Goal: Register for event/course

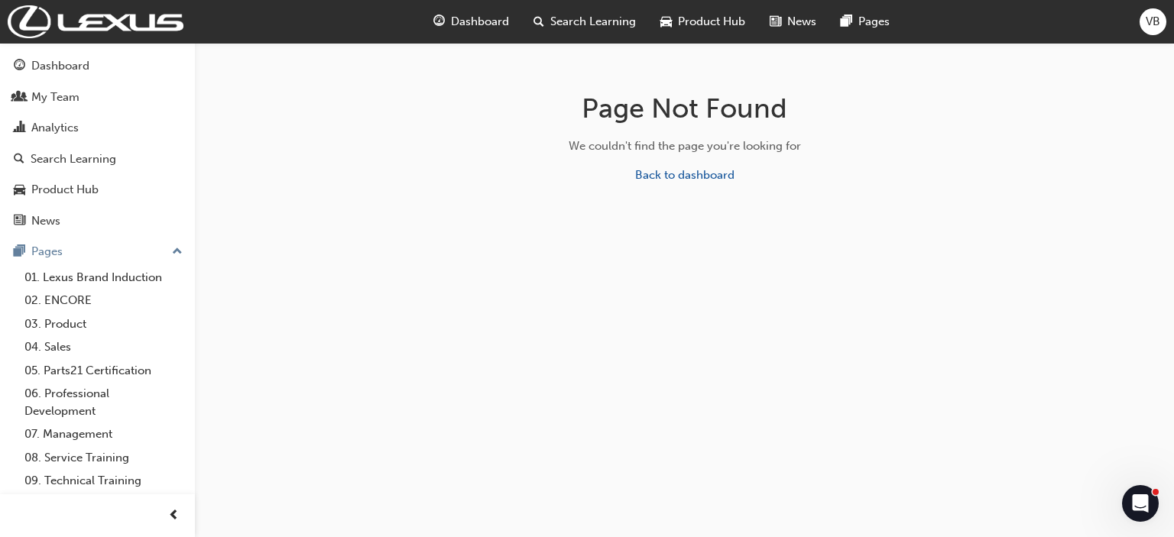
click at [541, 20] on span "search-icon" at bounding box center [538, 21] width 11 height 19
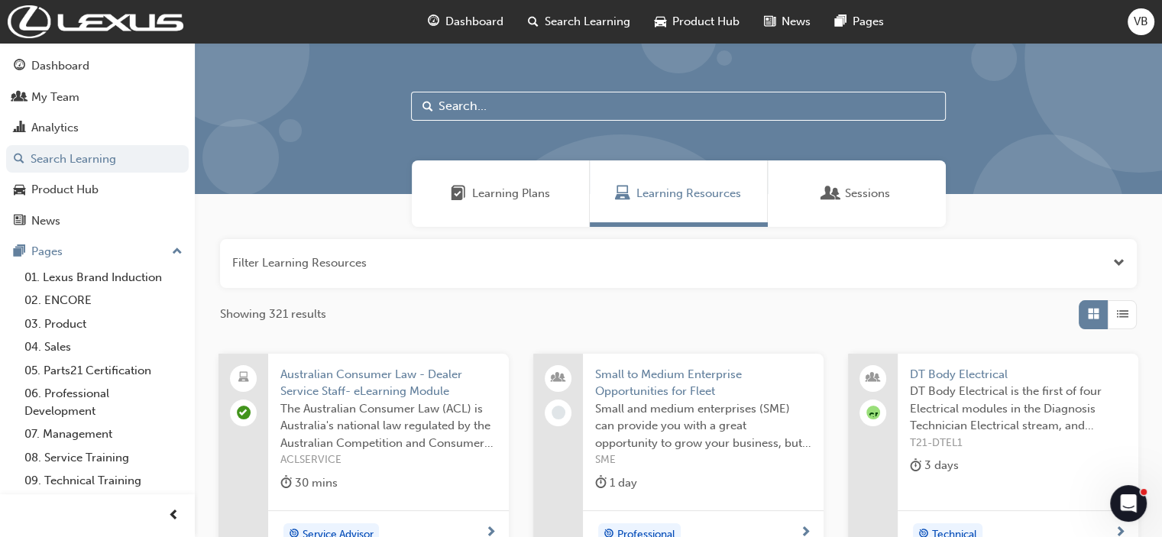
click at [498, 112] on input "text" at bounding box center [678, 106] width 535 height 29
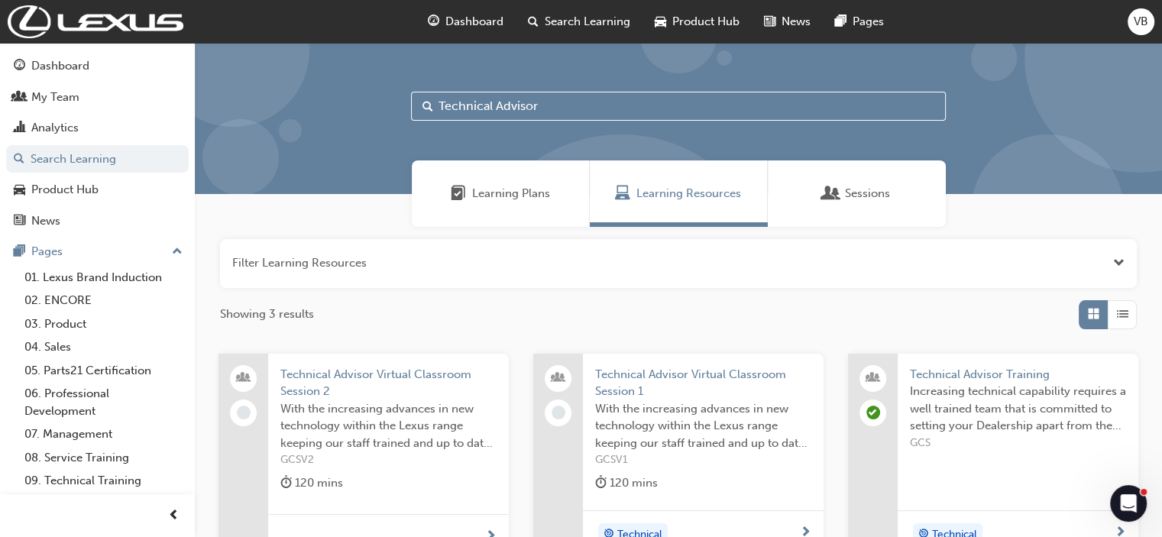
type input "Technical Advisor"
click at [954, 375] on span "Technical Advisor Training" at bounding box center [1018, 375] width 216 height 18
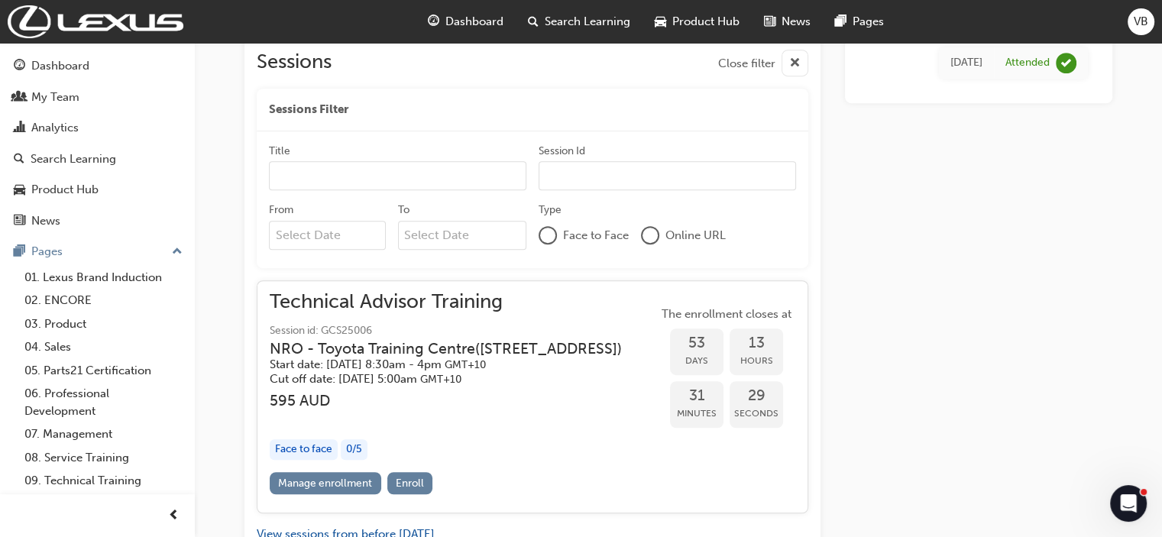
scroll to position [958, 0]
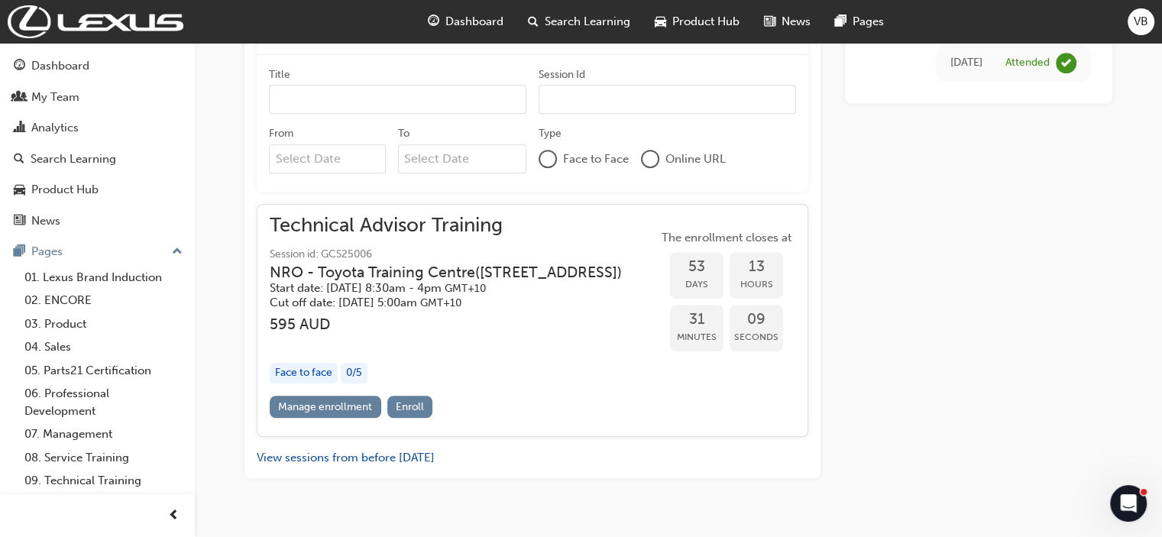
click at [558, 150] on div "Face to Face" at bounding box center [584, 159] width 90 height 18
click at [551, 151] on div at bounding box center [547, 158] width 15 height 15
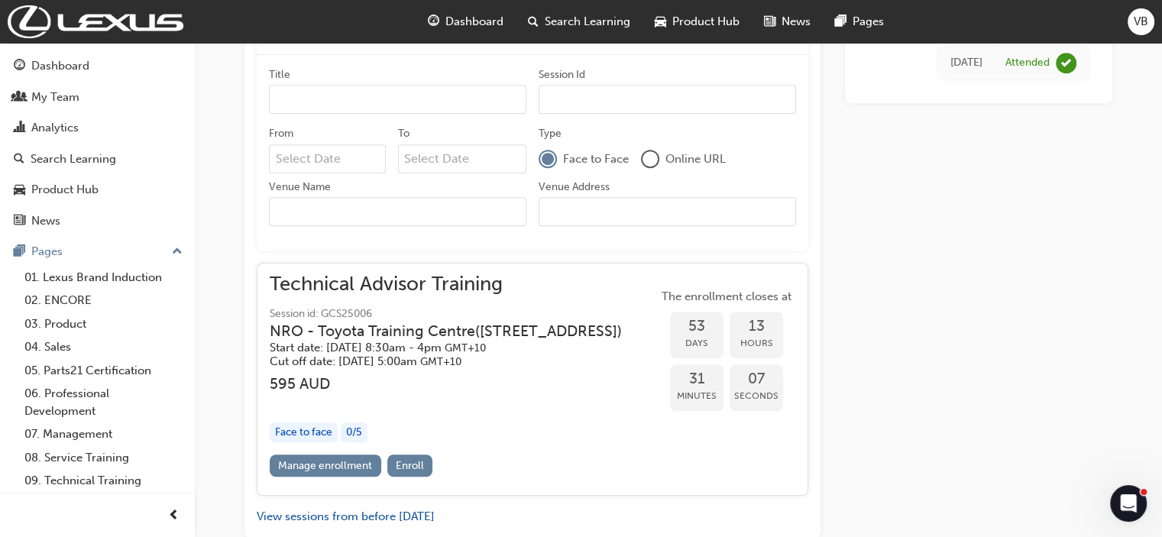
scroll to position [1036, 0]
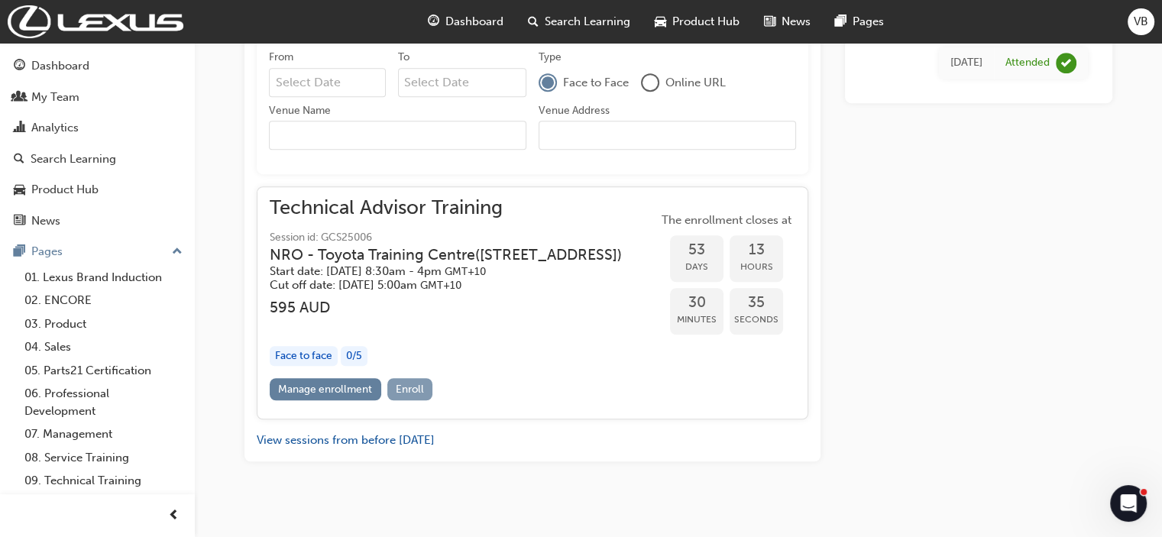
click at [404, 387] on span "Enroll" at bounding box center [410, 389] width 28 height 13
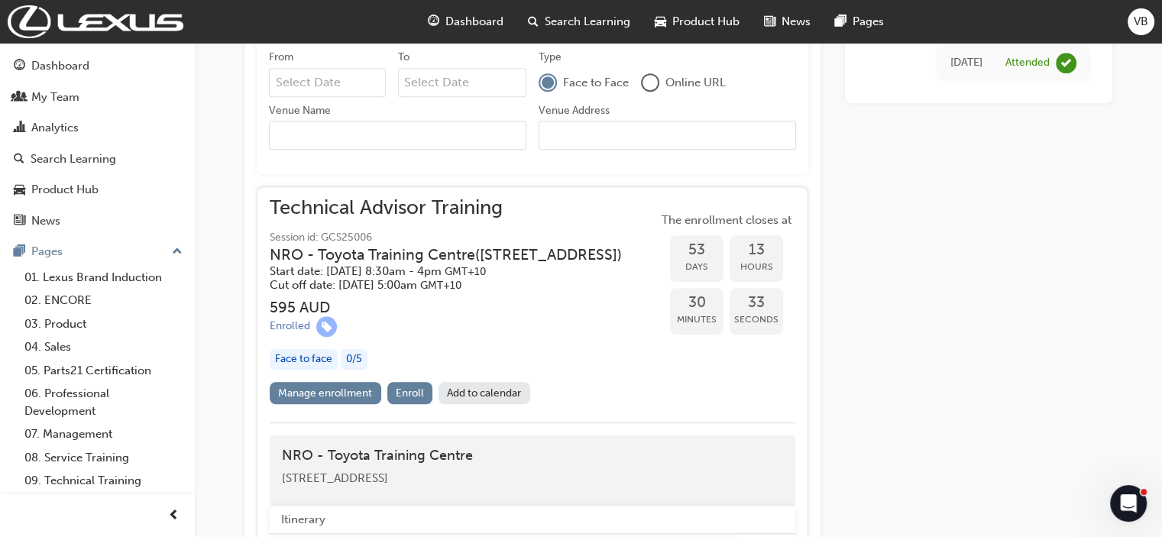
scroll to position [1085, 0]
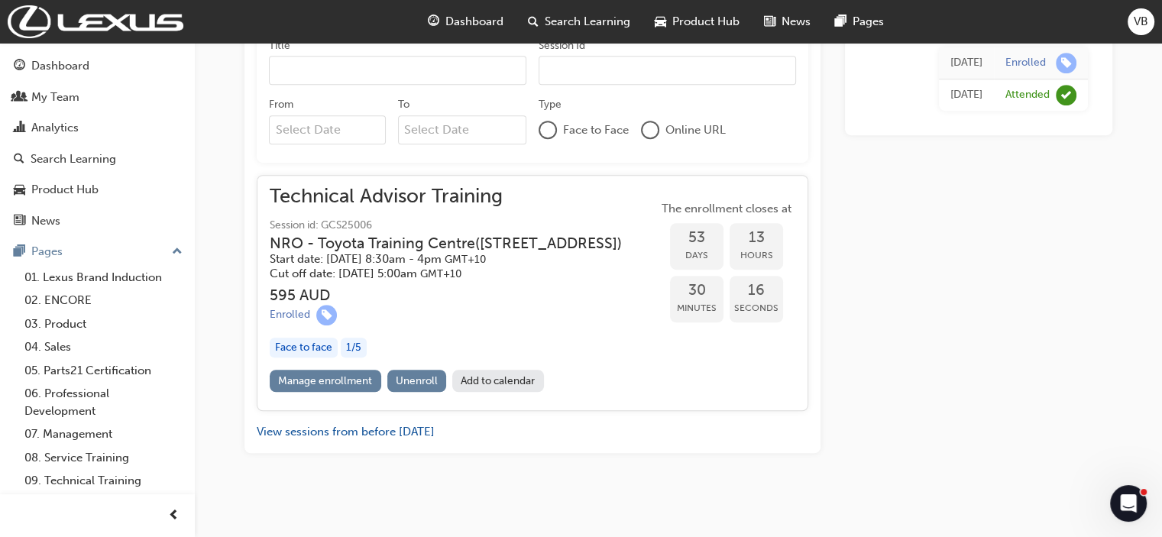
scroll to position [988, 0]
click at [353, 348] on div "1 / 5" at bounding box center [354, 347] width 26 height 21
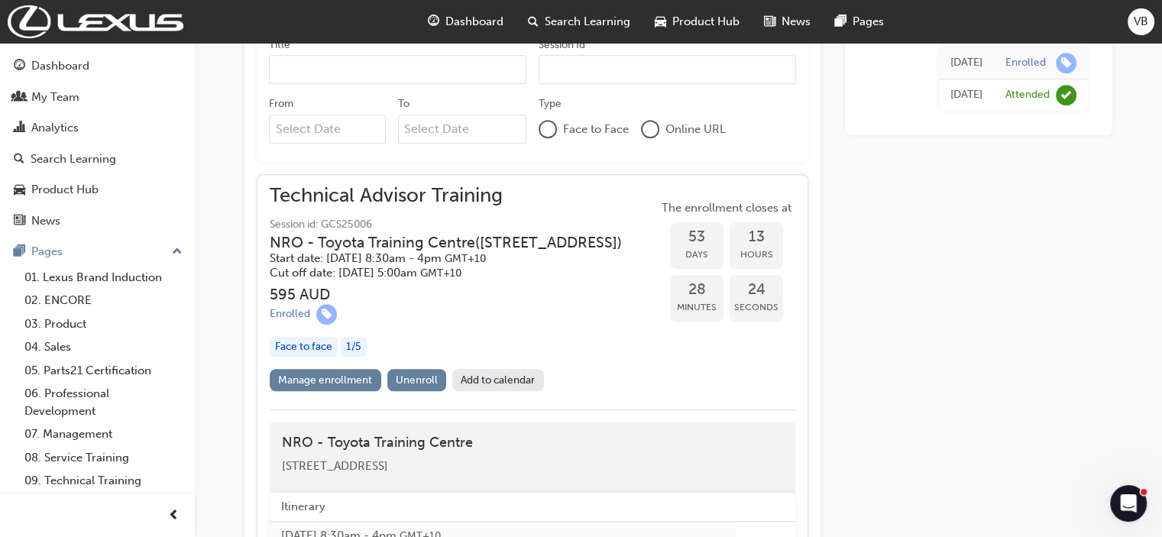
click at [358, 346] on div "1 / 5" at bounding box center [354, 347] width 26 height 21
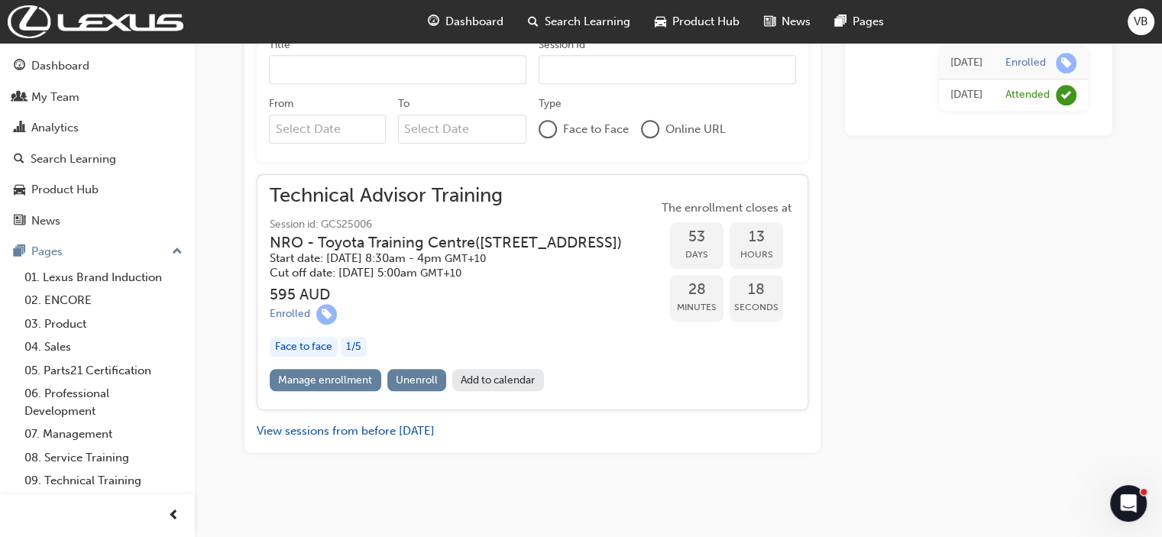
click at [530, 315] on div "Enrolled" at bounding box center [458, 314] width 377 height 21
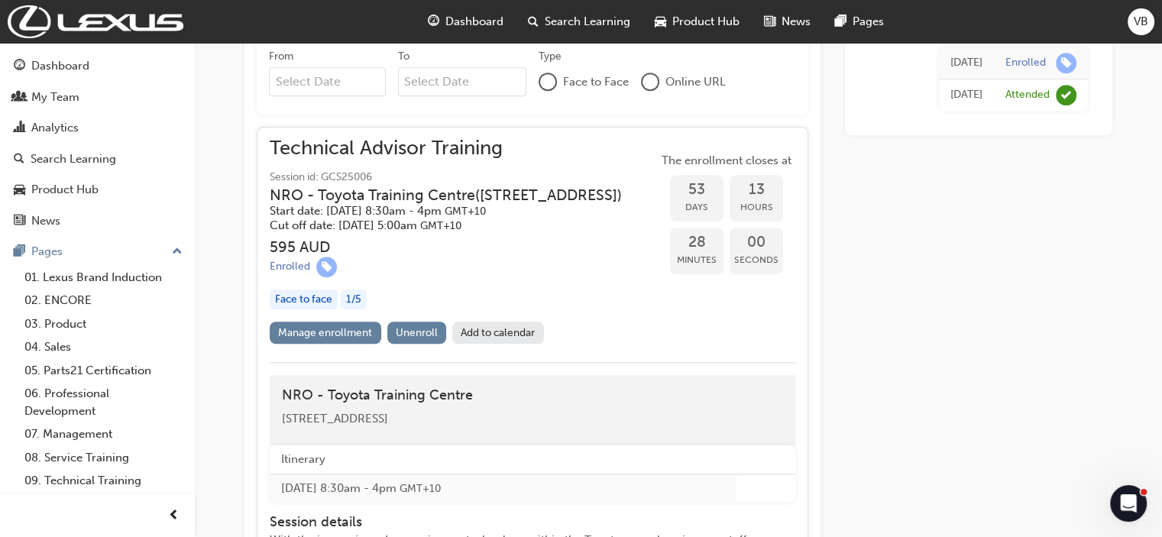
scroll to position [942, 0]
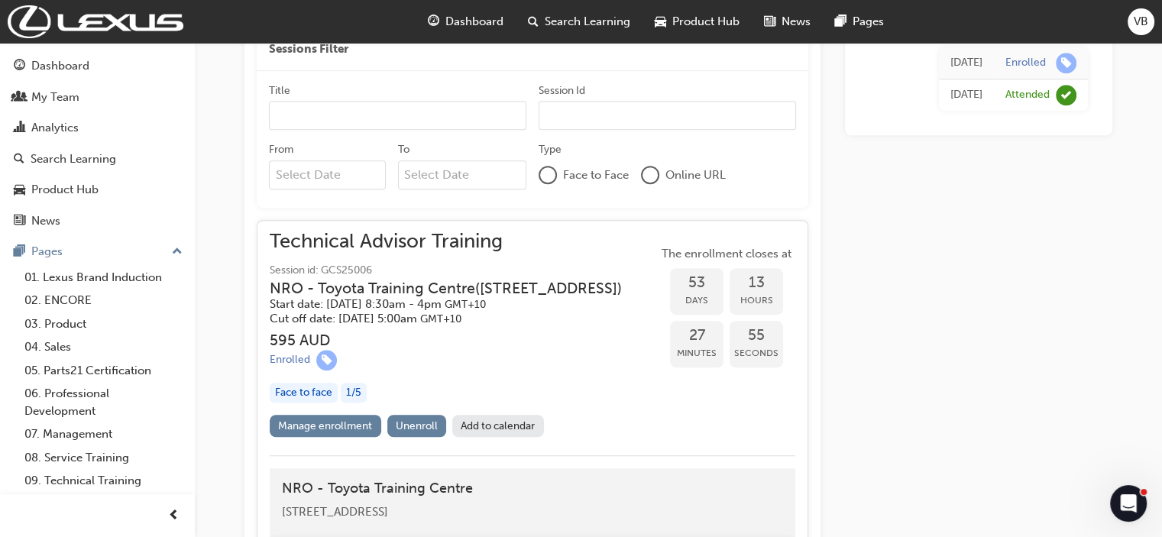
click at [476, 420] on link "Add to calendar" at bounding box center [498, 426] width 92 height 22
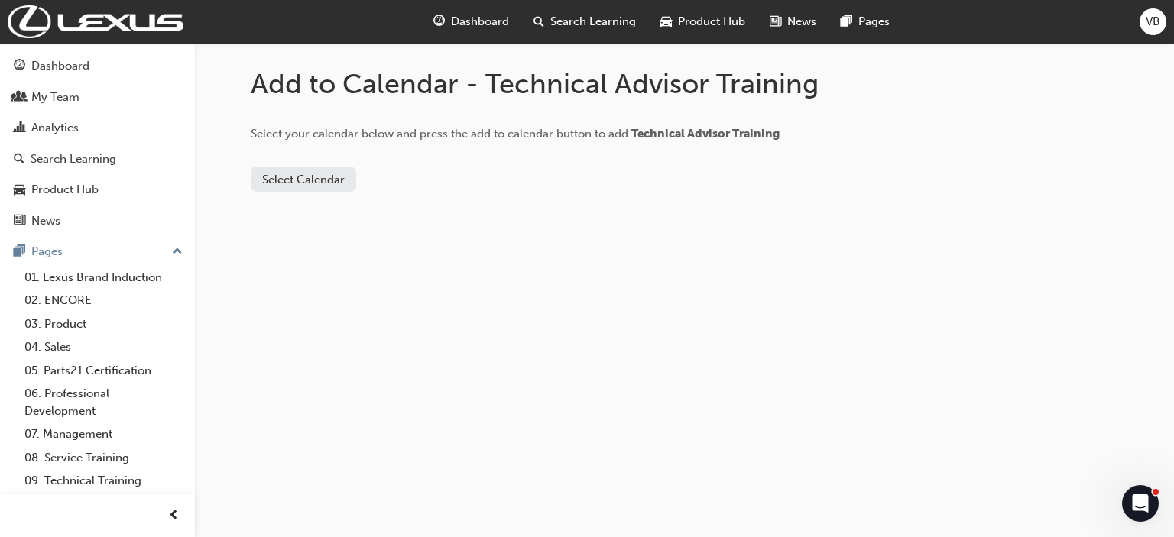
click at [304, 177] on button "Select Calendar" at bounding box center [303, 179] width 105 height 25
click at [289, 216] on div "Outlook.com" at bounding box center [304, 217] width 92 height 18
click at [426, 180] on button "Add to Calendar" at bounding box center [432, 179] width 109 height 25
click at [328, 176] on button "Outlook.com" at bounding box center [308, 179] width 115 height 25
click at [374, 109] on div "Select your calendar below and press the add to calendar button to add Technica…" at bounding box center [556, 122] width 611 height 42
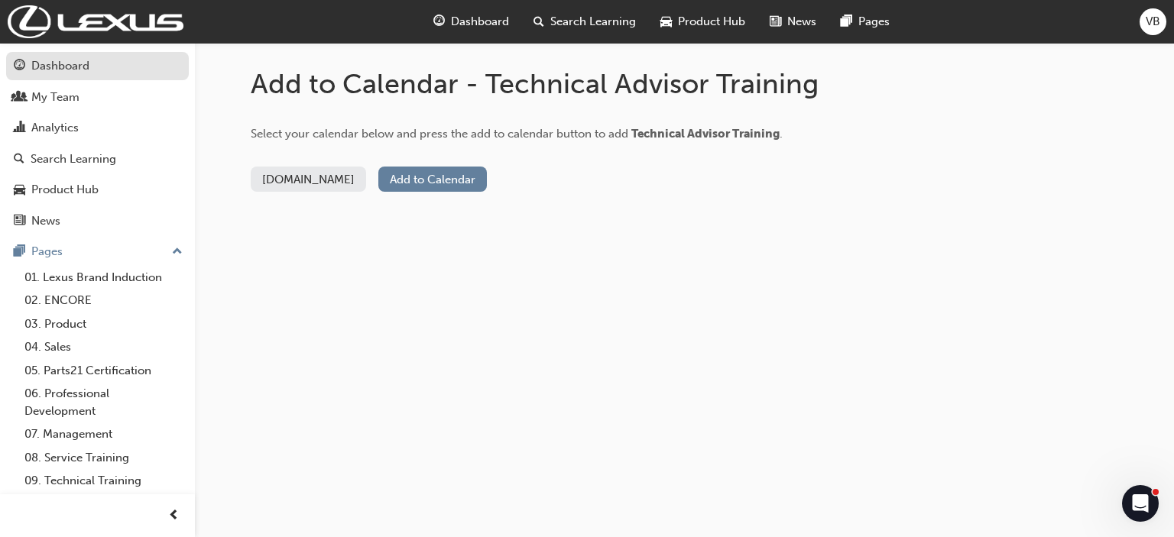
click at [55, 61] on div "Dashboard" at bounding box center [60, 66] width 58 height 18
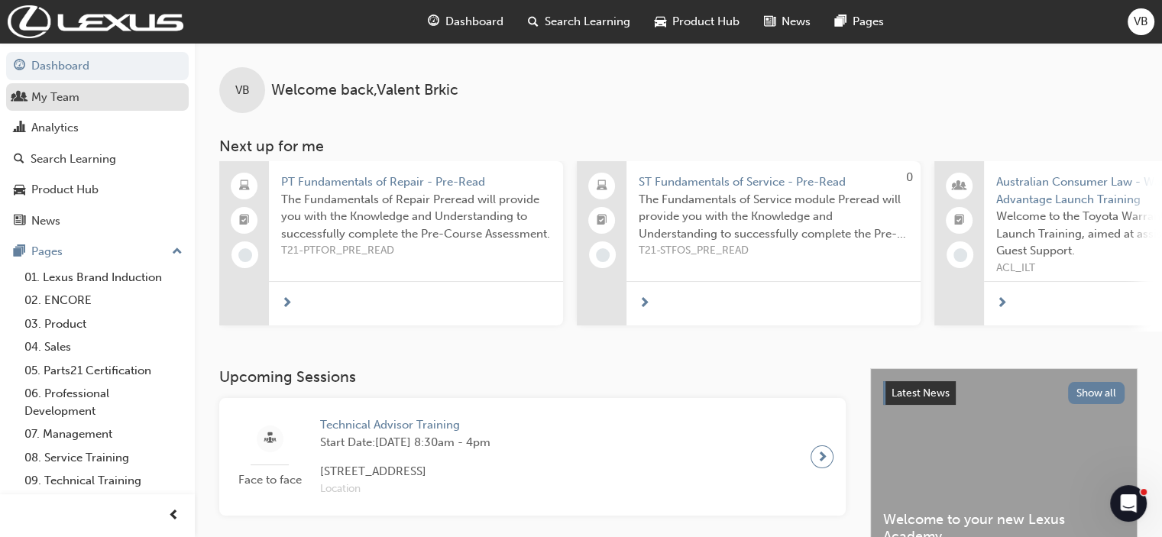
click at [57, 99] on div "My Team" at bounding box center [55, 98] width 48 height 18
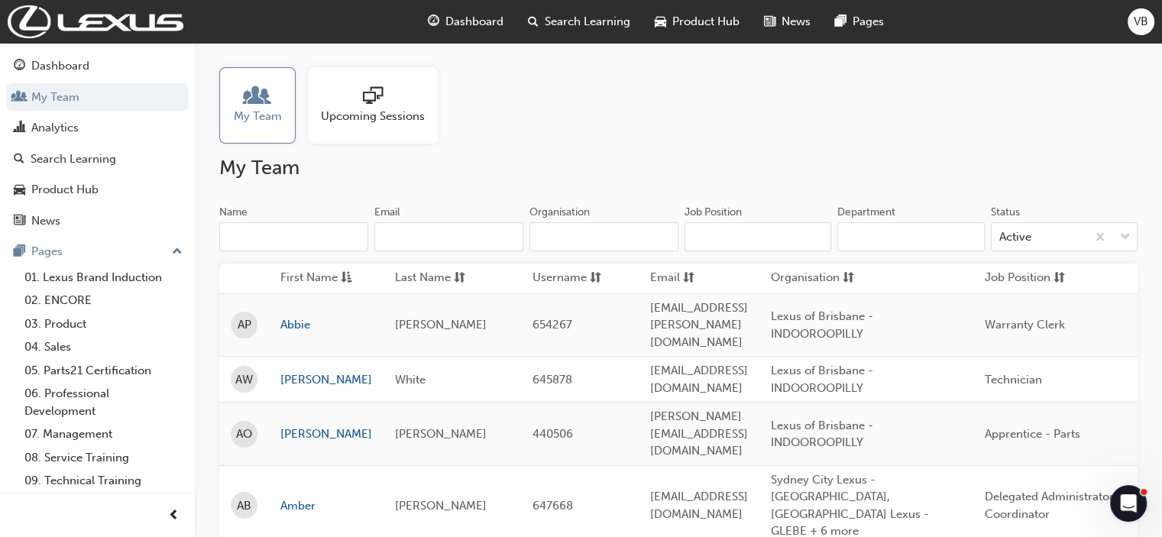
click at [389, 93] on div at bounding box center [373, 96] width 104 height 21
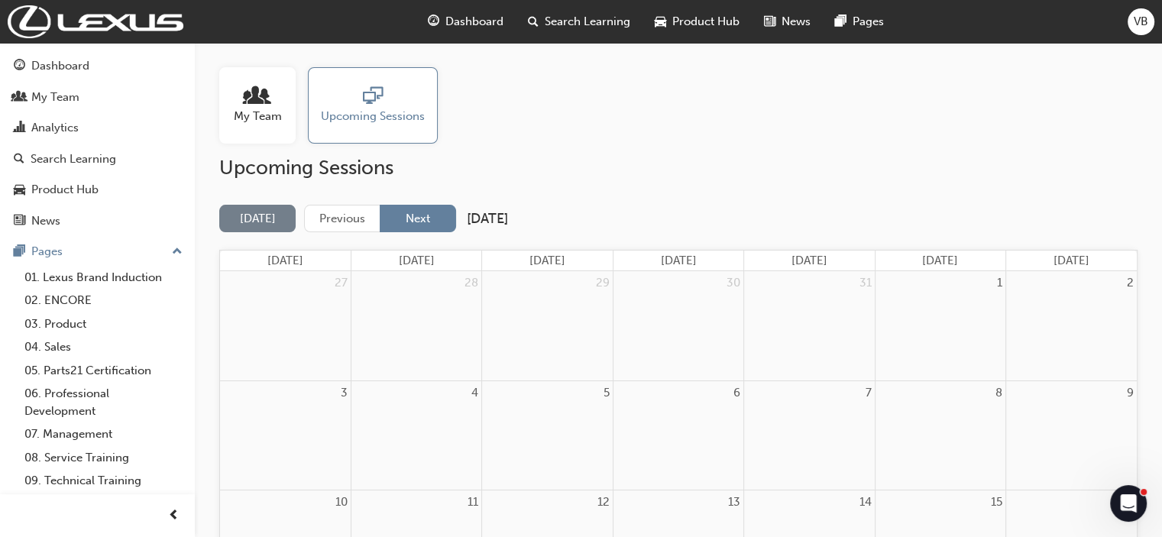
click at [421, 219] on button "Next" at bounding box center [418, 219] width 76 height 28
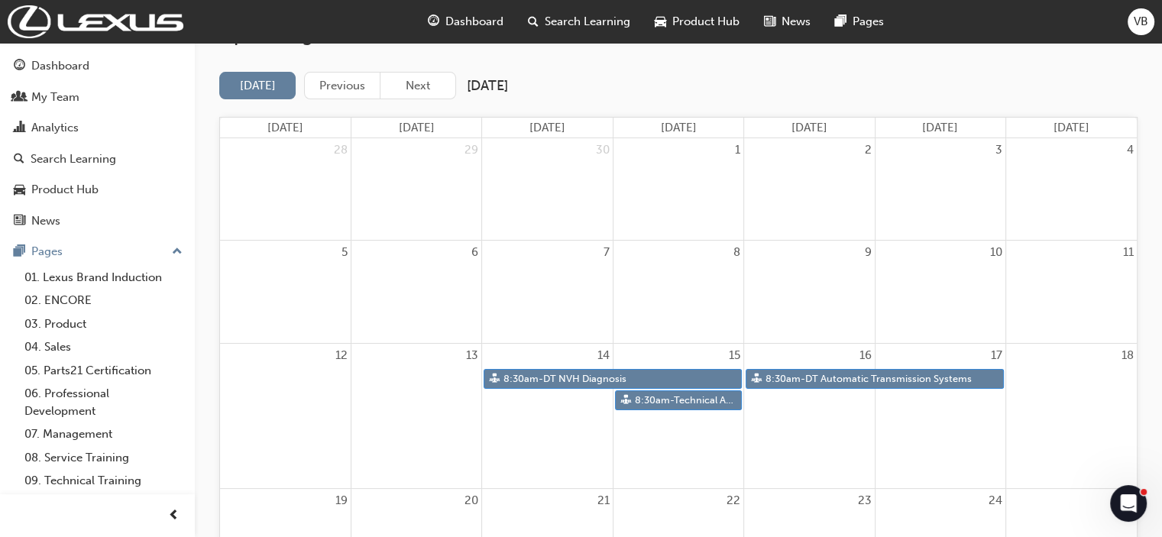
scroll to position [229, 0]
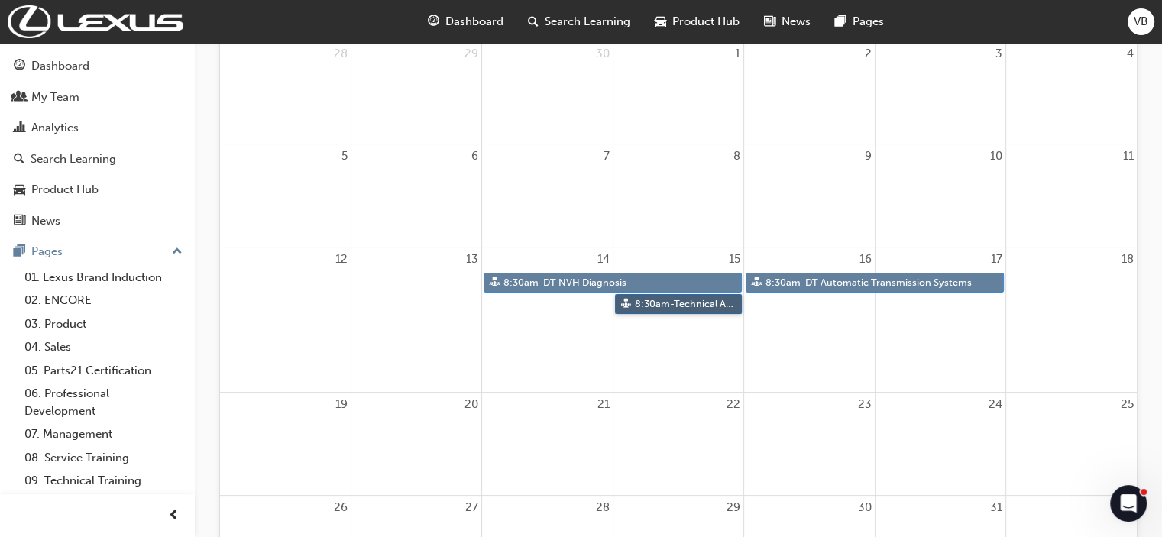
click at [688, 303] on link "8:30am - Technical Advisor Training" at bounding box center [678, 304] width 127 height 21
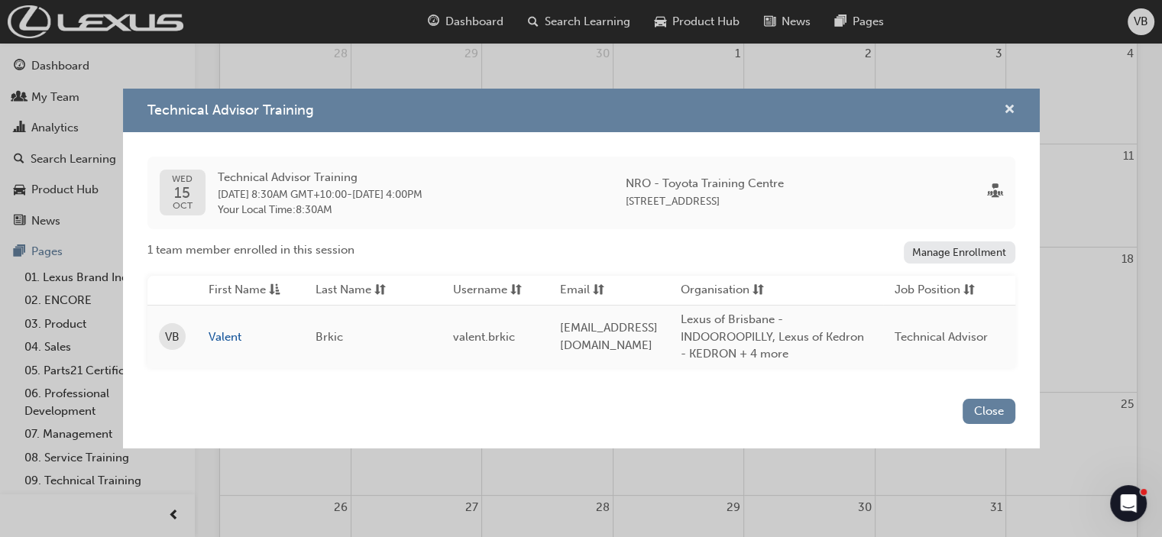
click at [1008, 104] on span "cross-icon" at bounding box center [1009, 111] width 11 height 14
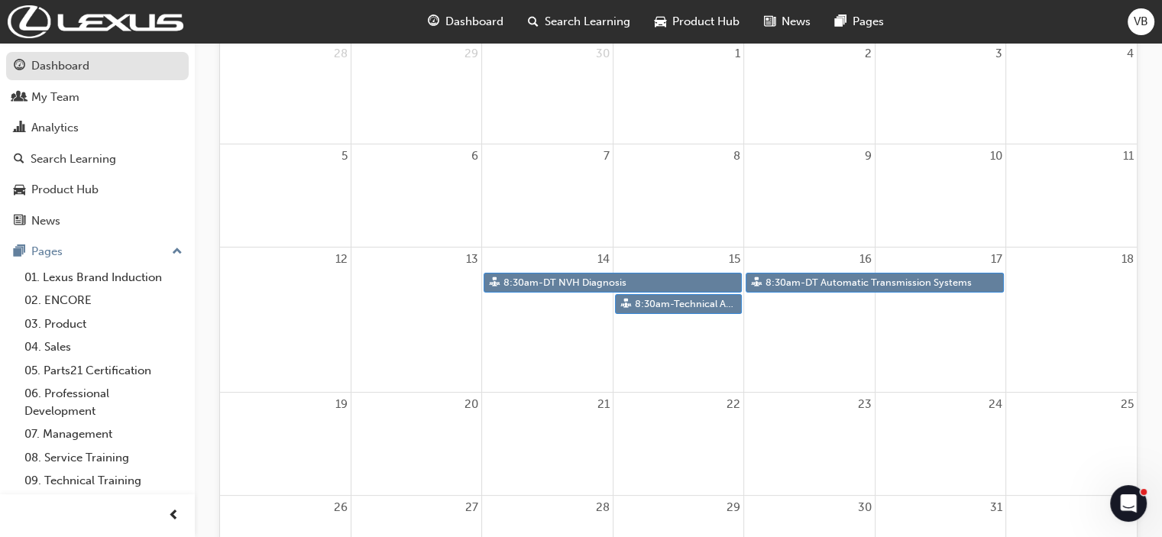
click at [35, 67] on div "Dashboard" at bounding box center [60, 66] width 58 height 18
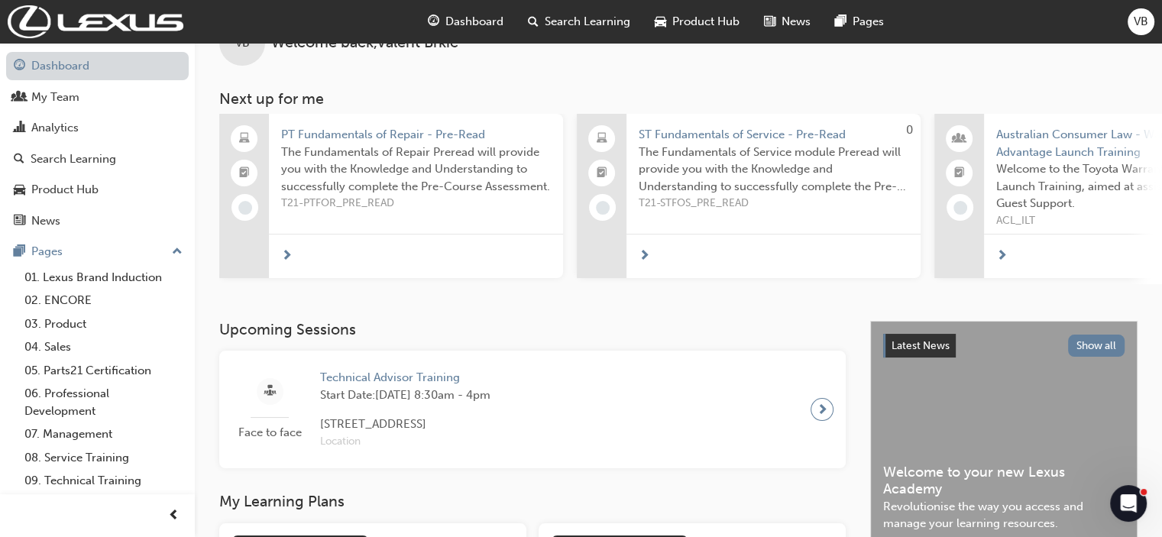
scroll to position [229, 0]
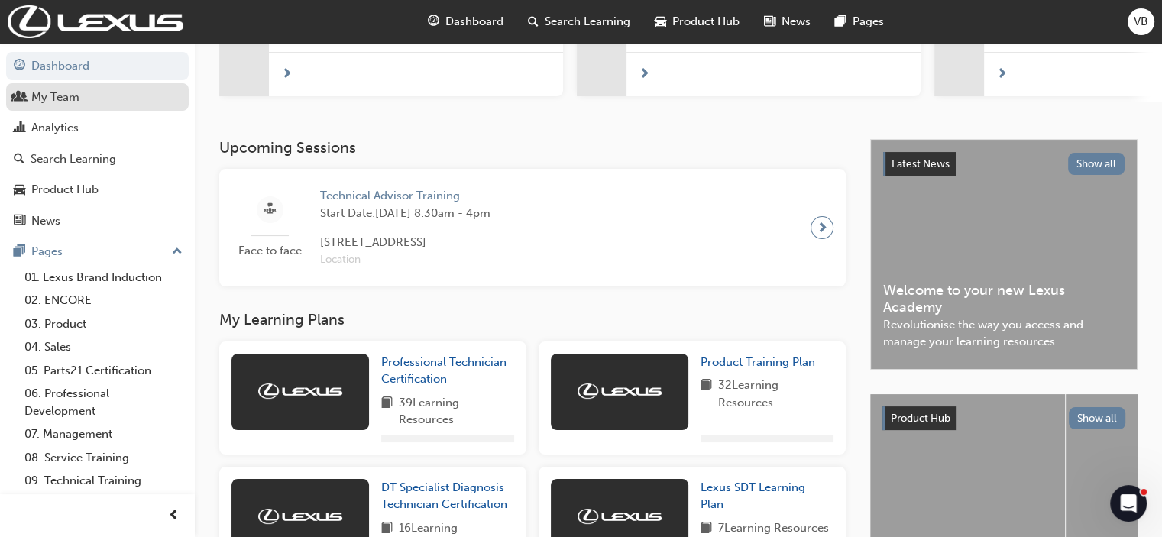
click at [43, 102] on div "My Team" at bounding box center [55, 98] width 48 height 18
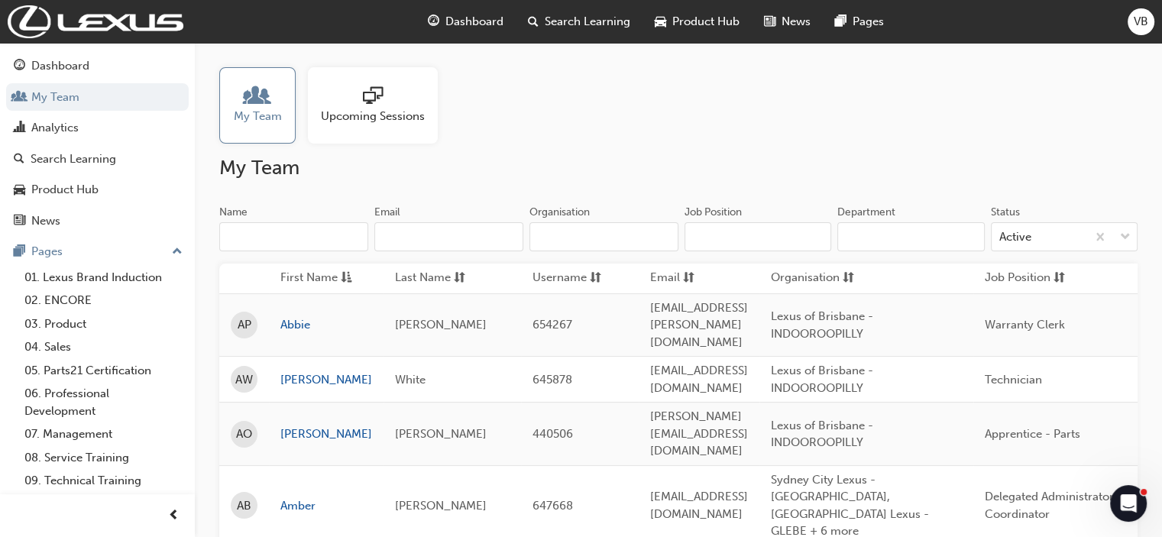
click at [376, 104] on span "sessionType_ONLINE_URL-icon" at bounding box center [373, 96] width 20 height 21
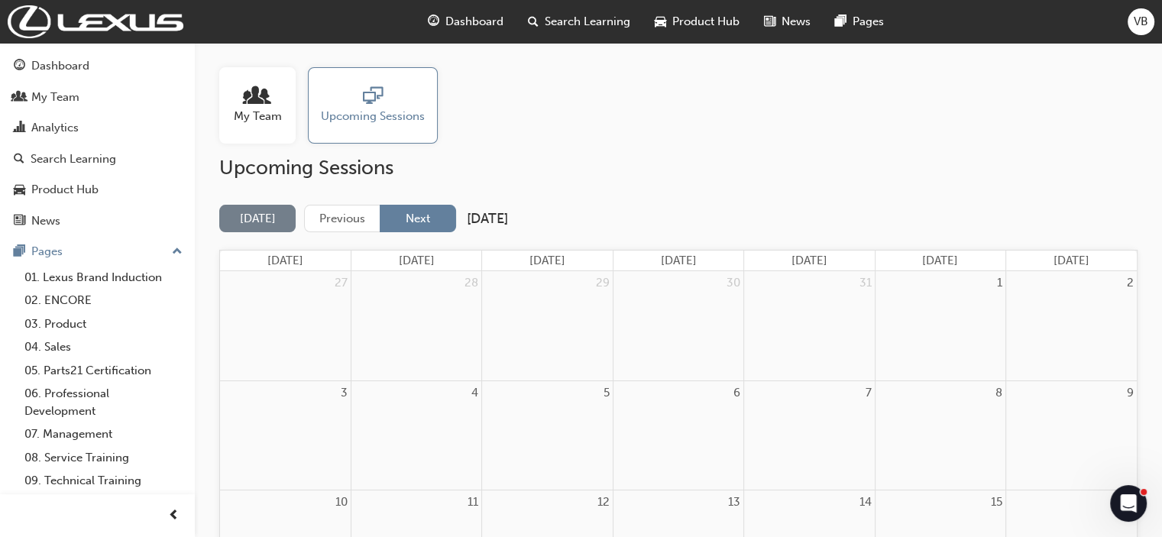
click at [413, 213] on button "Next" at bounding box center [418, 219] width 76 height 28
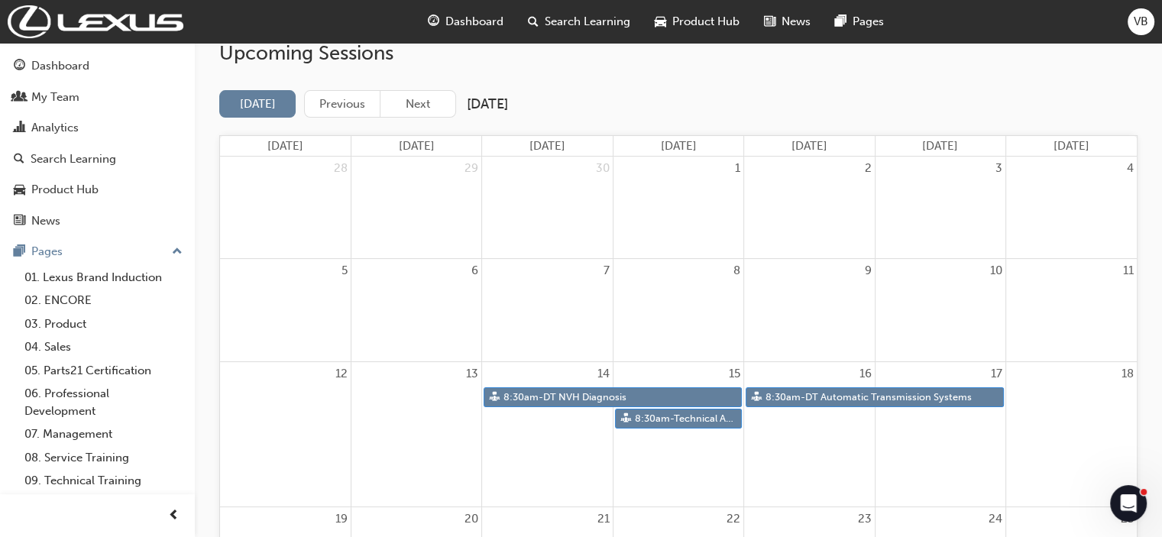
scroll to position [153, 0]
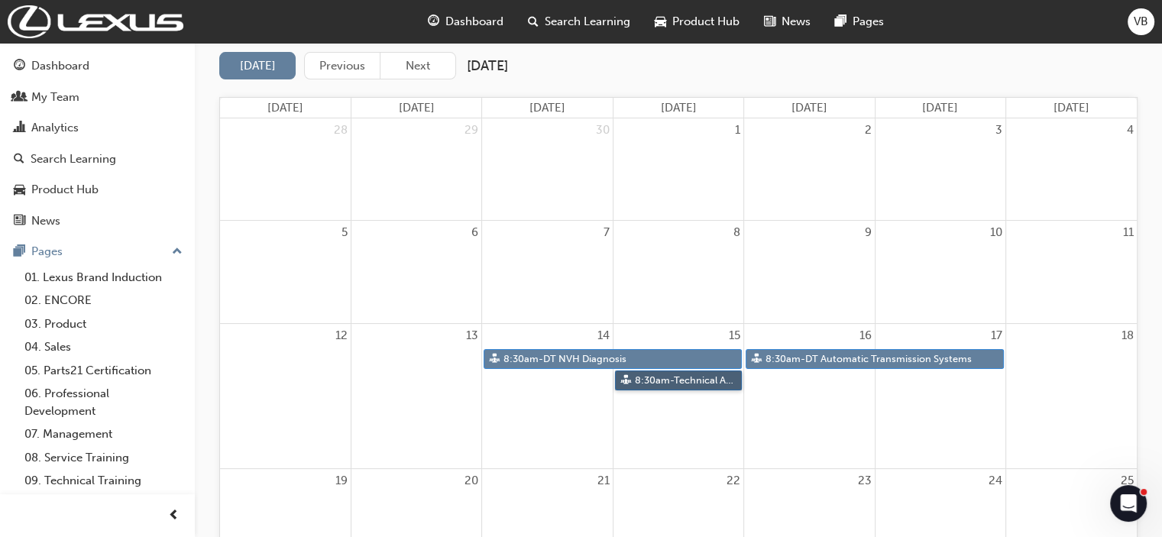
click at [679, 379] on link "8:30am - Technical Advisor Training" at bounding box center [678, 381] width 127 height 21
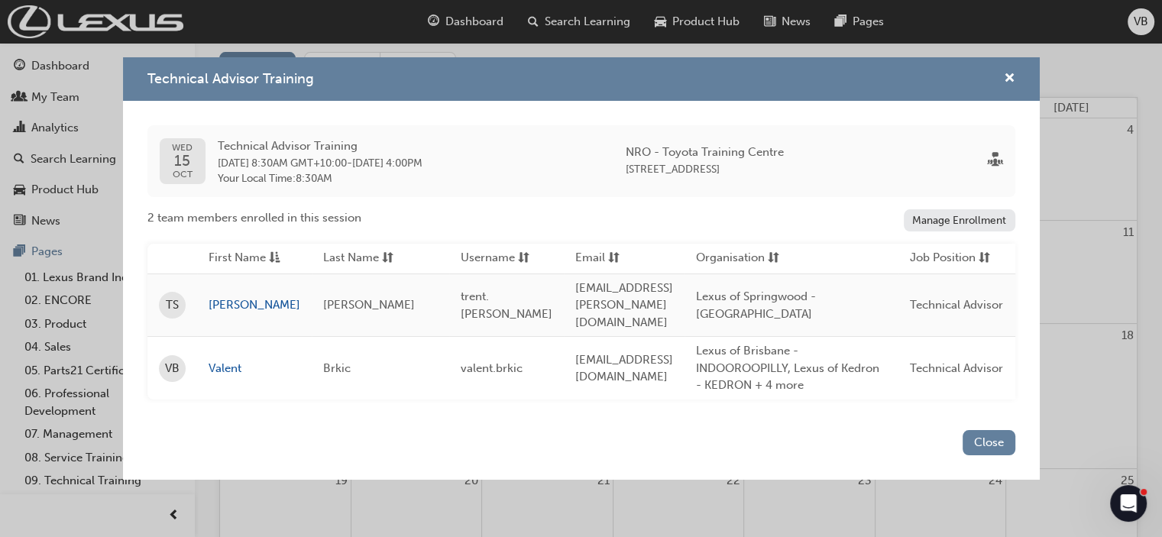
click at [1015, 80] on div "Technical Advisor Training" at bounding box center [581, 79] width 917 height 44
click at [1006, 80] on span "cross-icon" at bounding box center [1009, 80] width 11 height 14
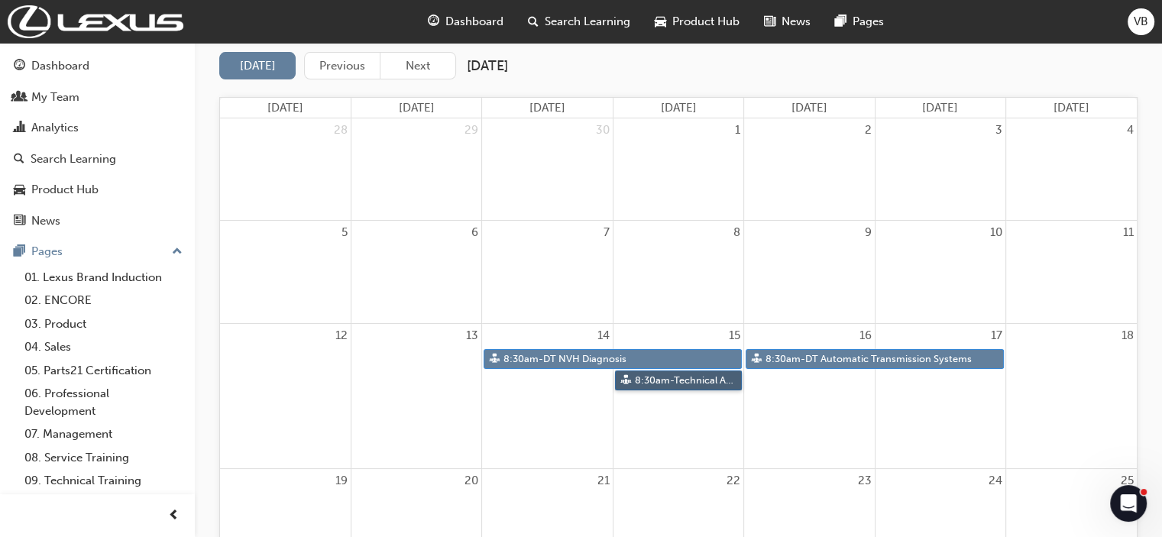
click at [636, 378] on link "8:30am - Technical Advisor Training" at bounding box center [678, 381] width 127 height 21
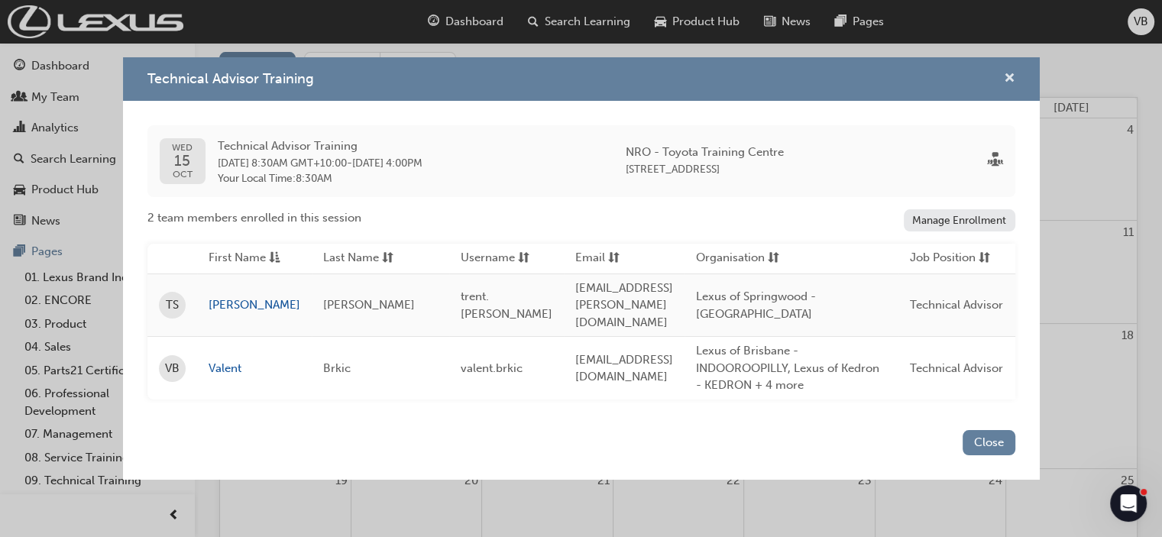
click at [1009, 77] on span "cross-icon" at bounding box center [1009, 80] width 11 height 14
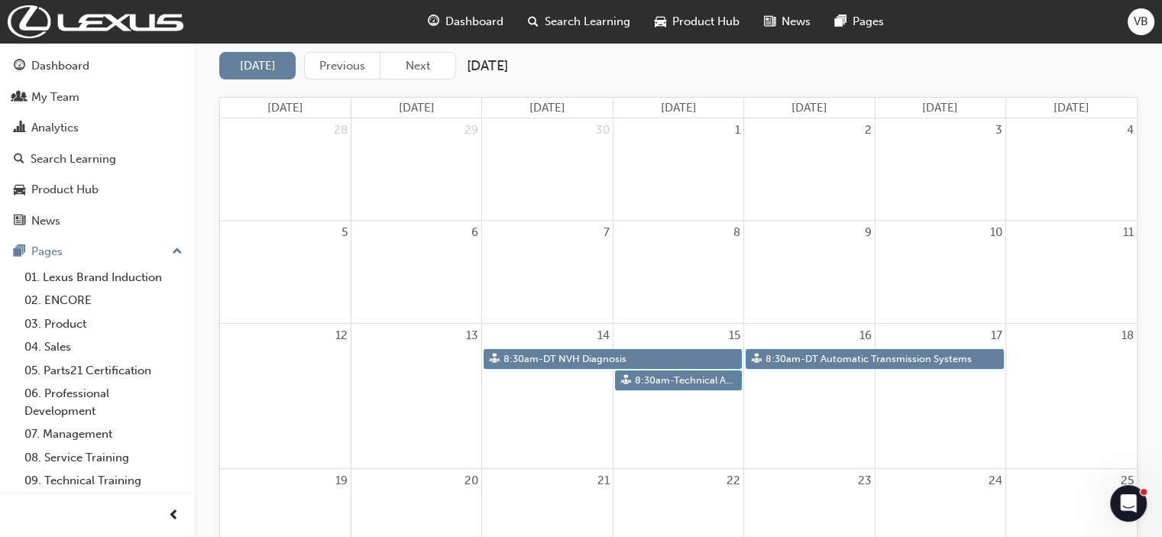
click at [606, 15] on span "Search Learning" at bounding box center [588, 22] width 86 height 18
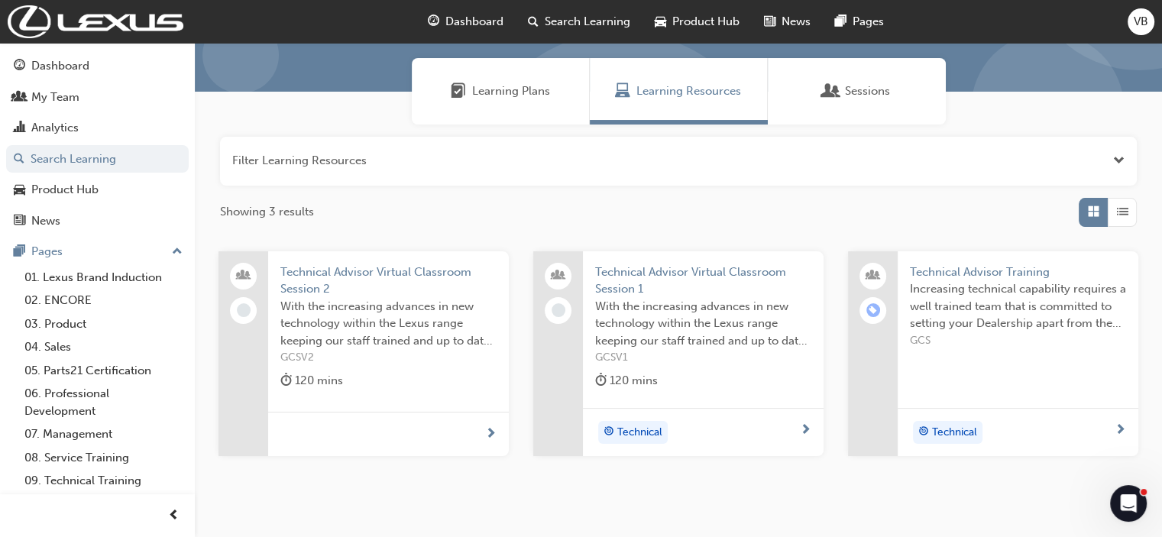
scroll to position [76, 0]
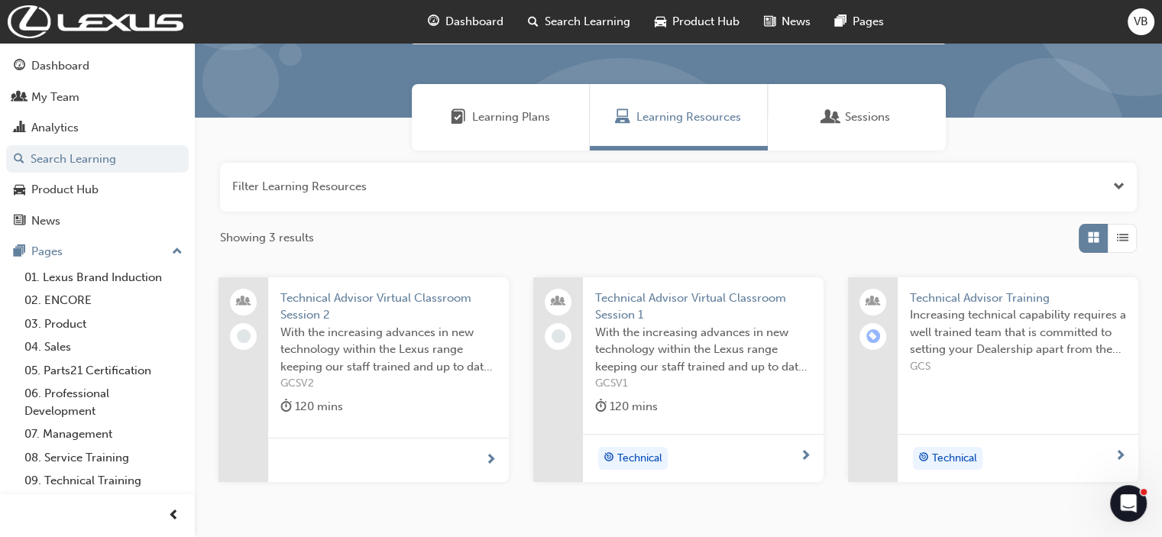
click at [987, 299] on span "Technical Advisor Training" at bounding box center [1018, 299] width 216 height 18
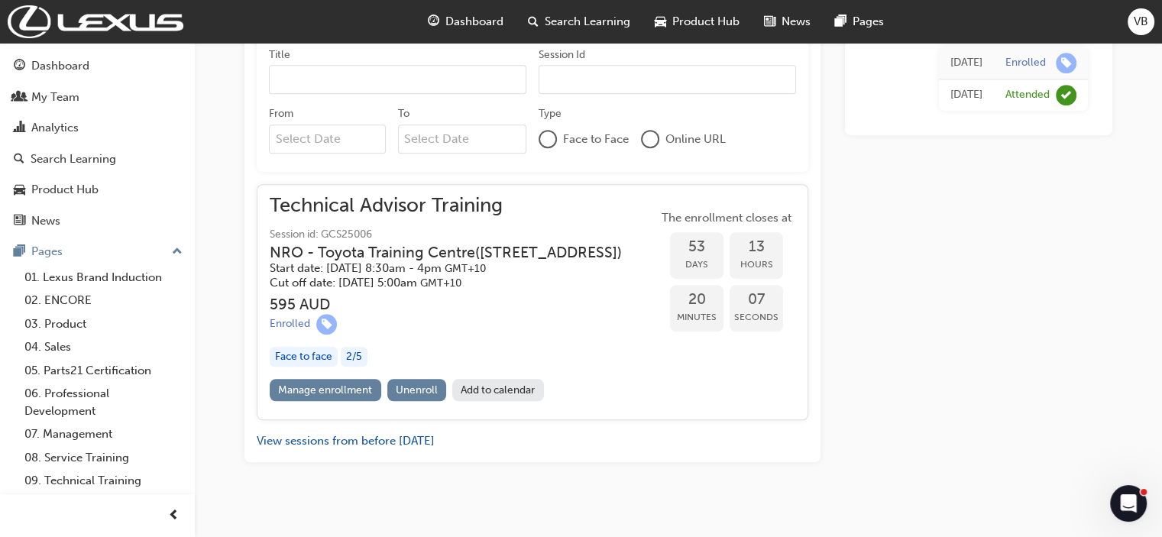
scroll to position [988, 0]
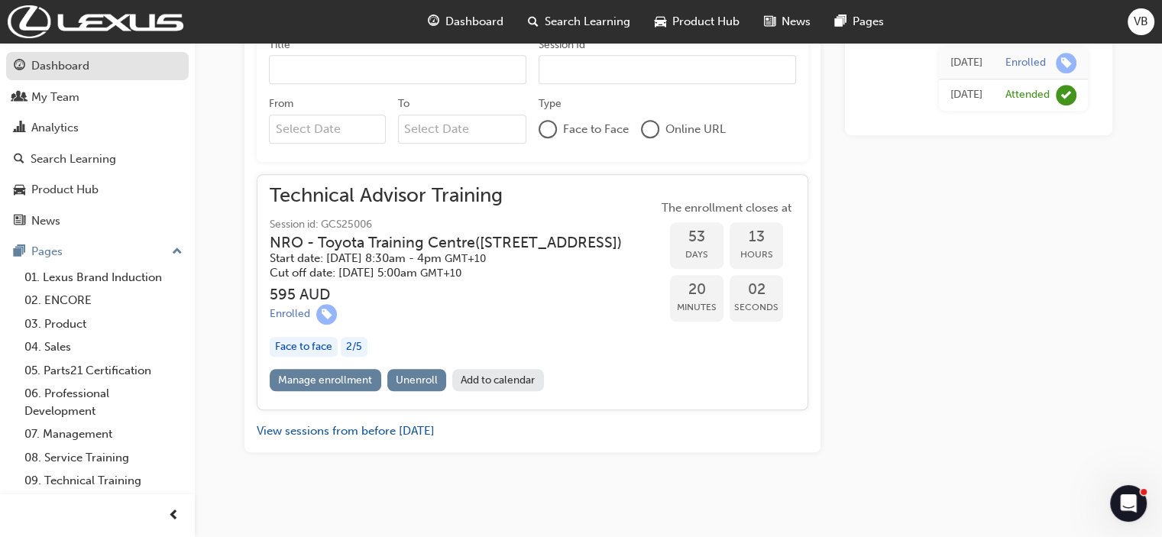
click at [49, 64] on div "Dashboard" at bounding box center [60, 66] width 58 height 18
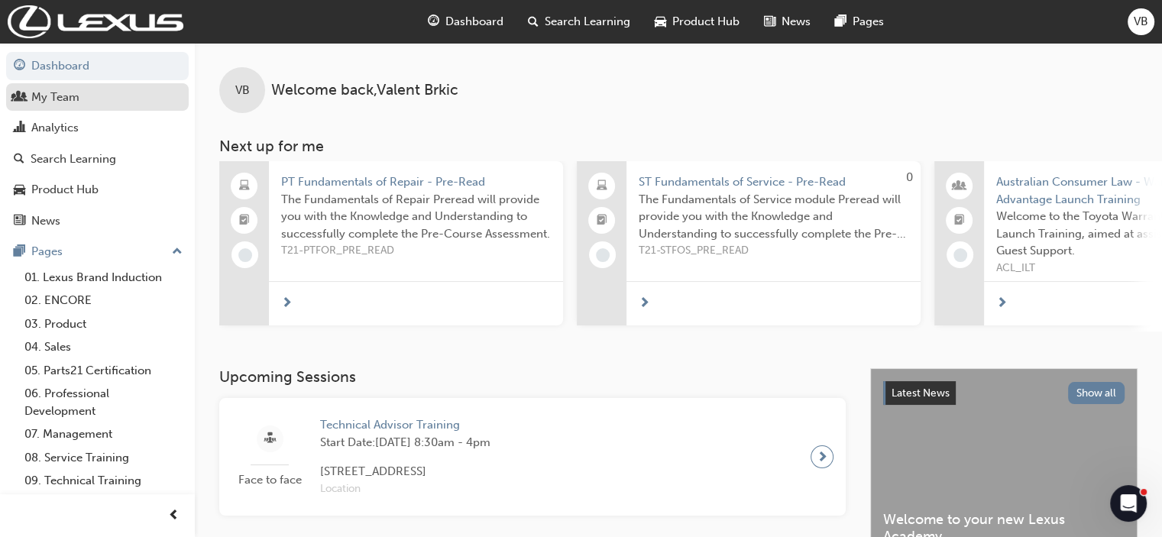
click at [40, 91] on div "My Team" at bounding box center [55, 98] width 48 height 18
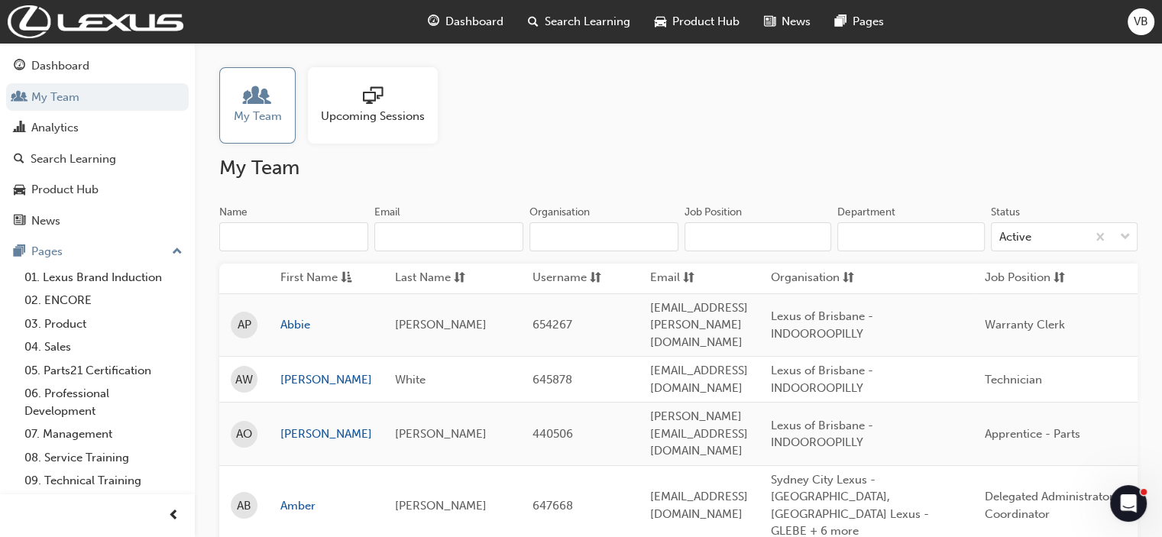
click at [368, 96] on span "sessionType_ONLINE_URL-icon" at bounding box center [373, 96] width 20 height 21
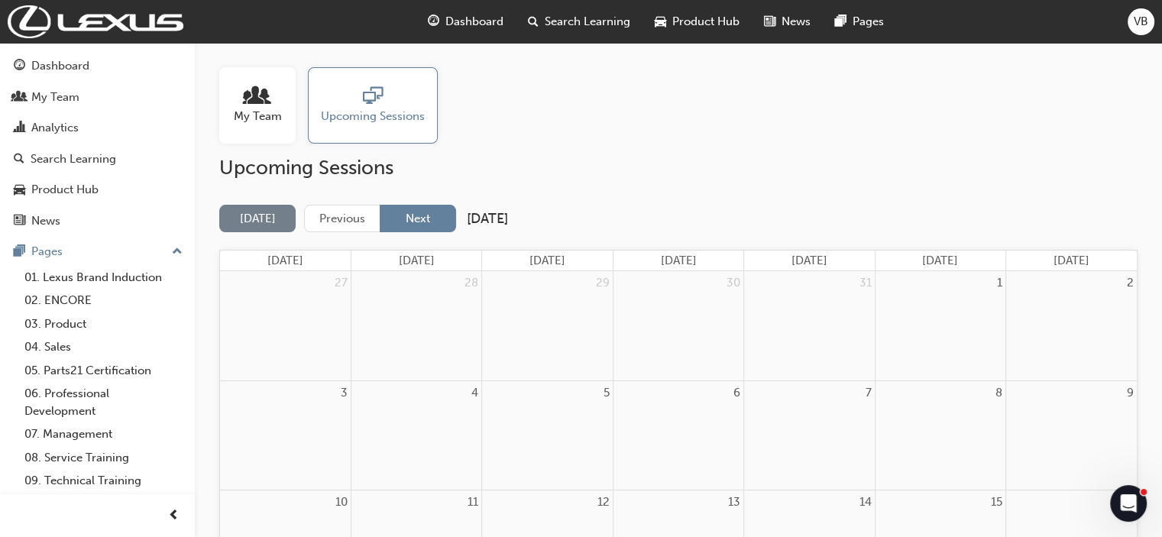
click at [426, 219] on button "Next" at bounding box center [418, 219] width 76 height 28
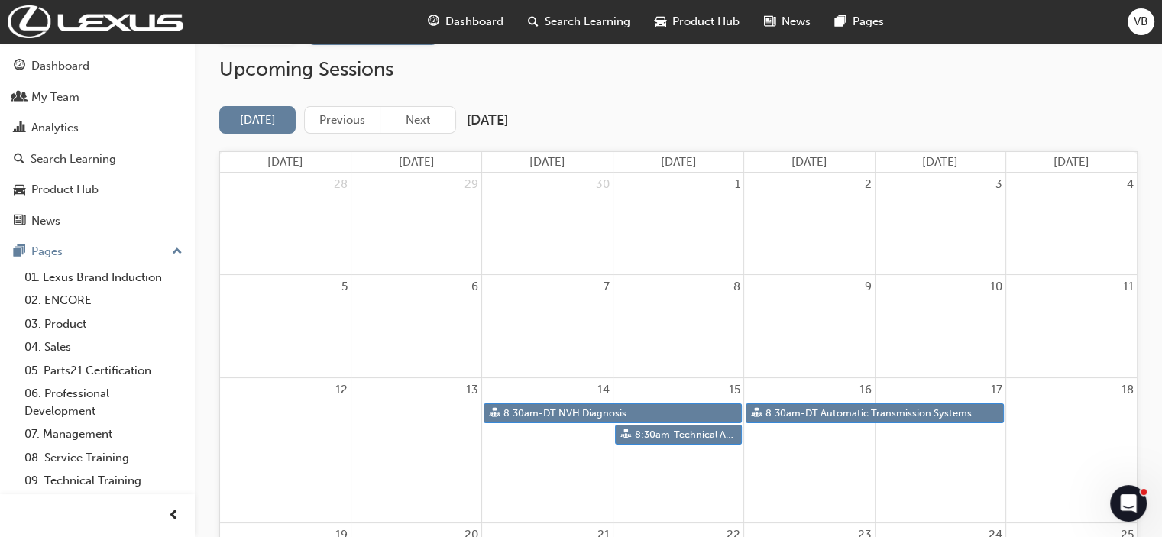
scroll to position [229, 0]
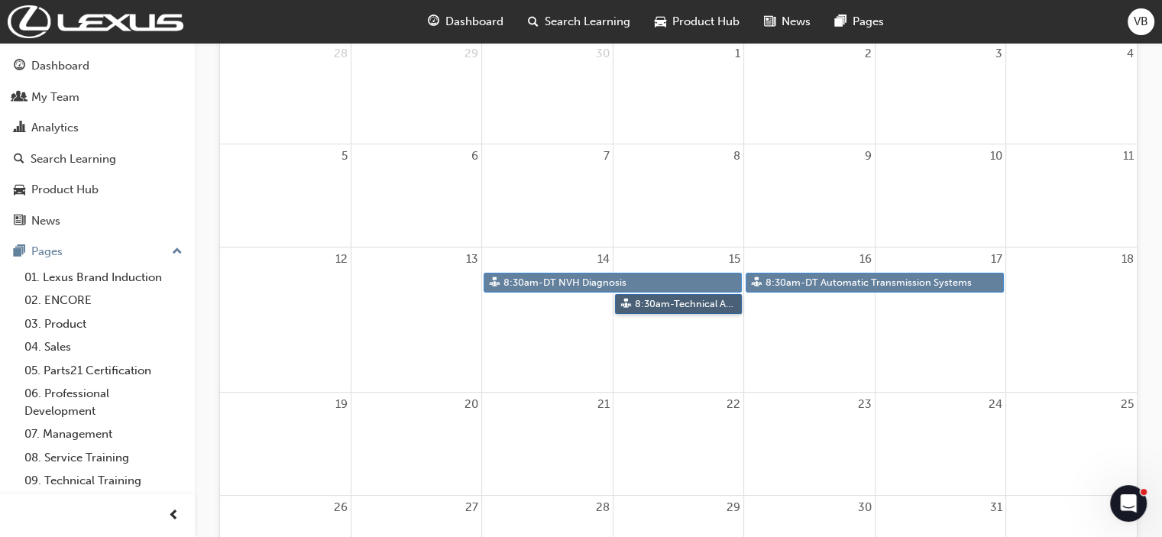
click at [667, 305] on link "8:30am - Technical Advisor Training" at bounding box center [678, 304] width 127 height 21
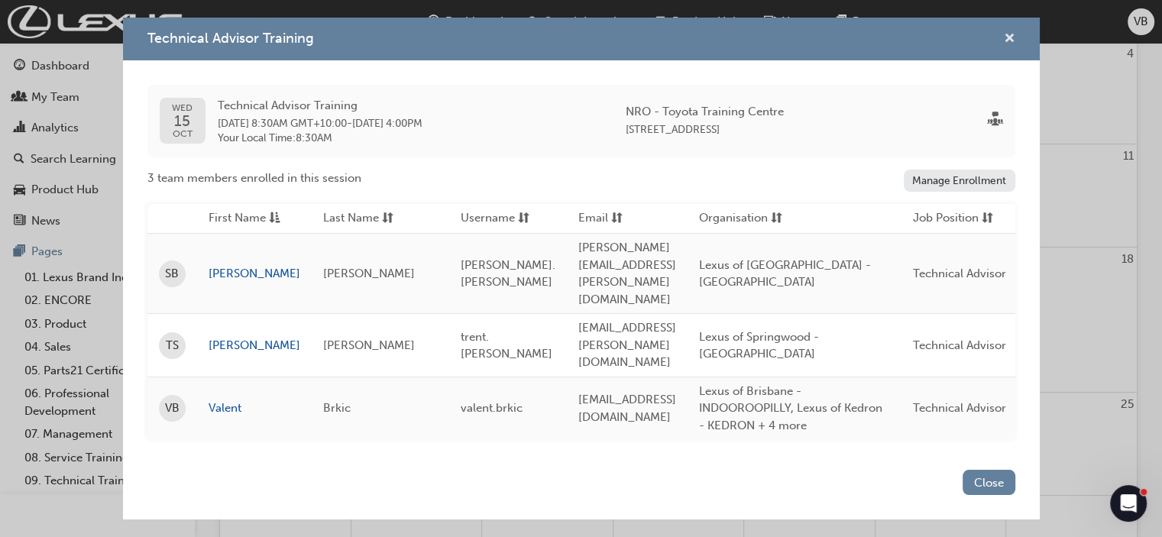
click at [1005, 47] on span "cross-icon" at bounding box center [1009, 40] width 11 height 14
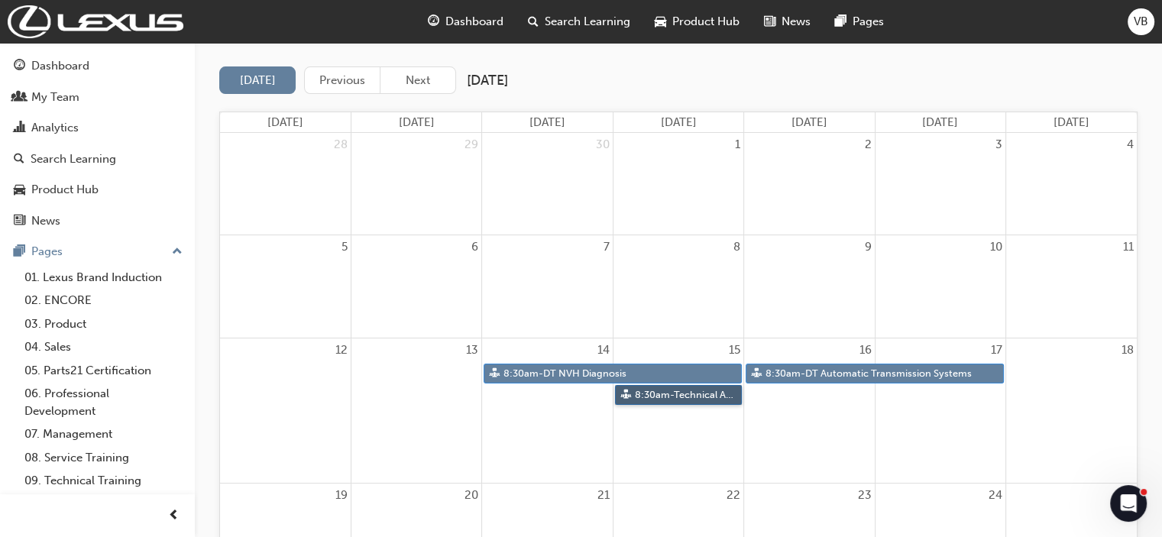
scroll to position [0, 0]
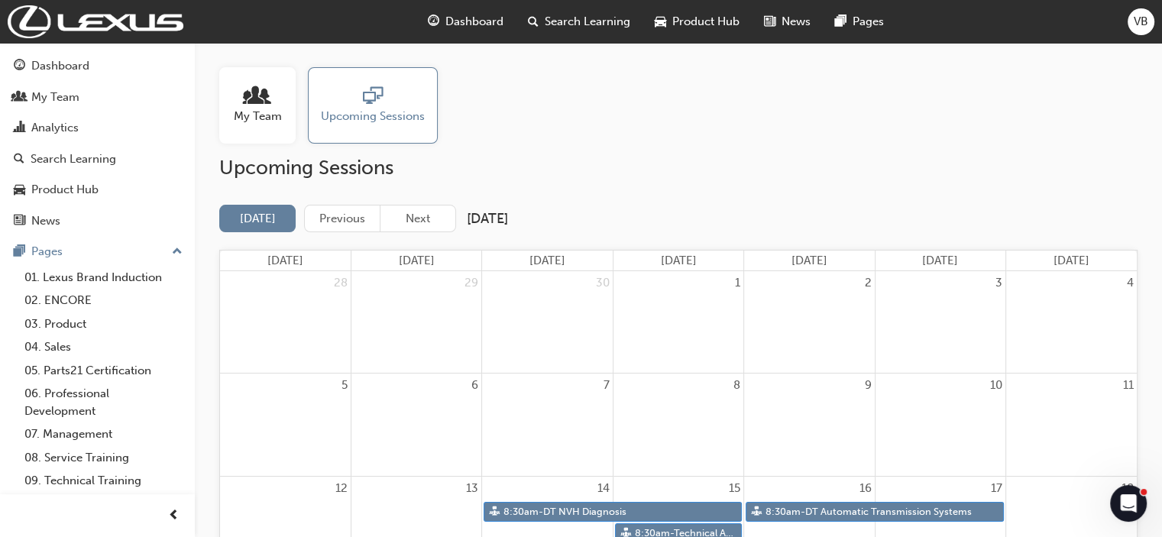
click at [558, 24] on span "Search Learning" at bounding box center [588, 22] width 86 height 18
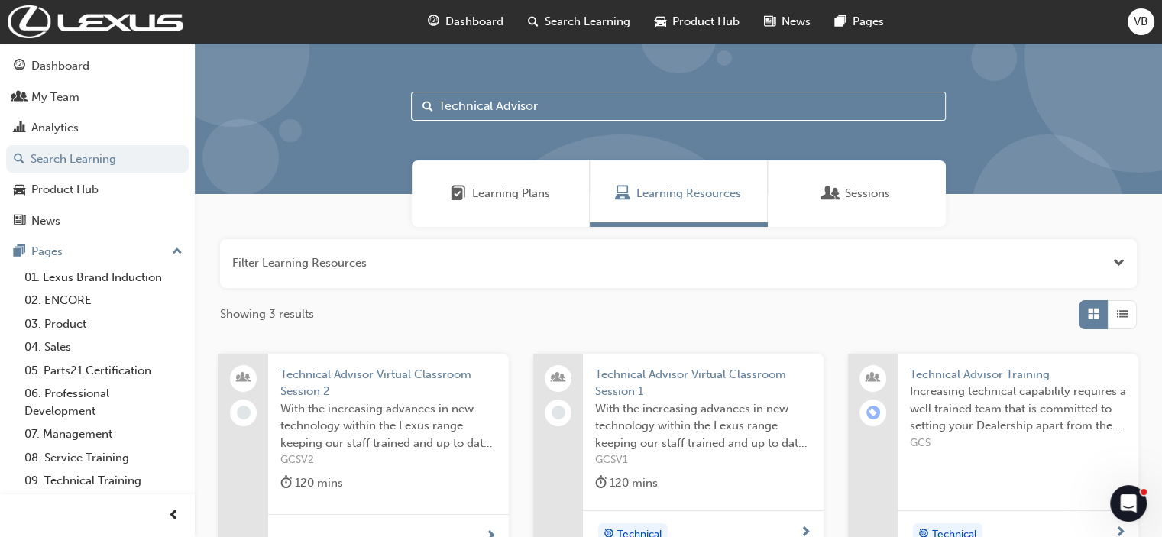
click at [997, 375] on span "Technical Advisor Training" at bounding box center [1018, 375] width 216 height 18
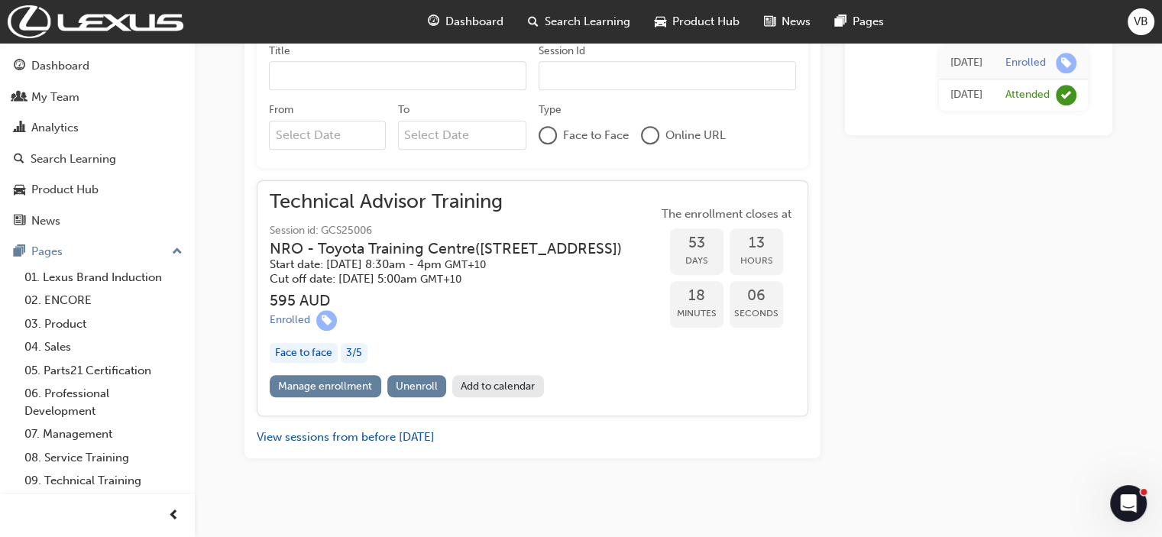
scroll to position [988, 0]
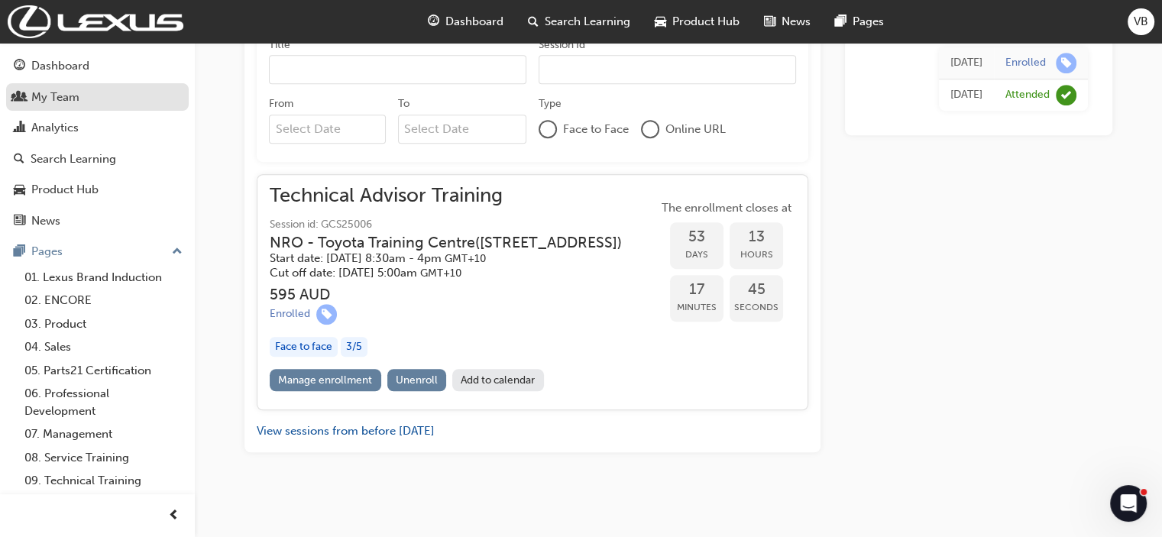
click at [52, 99] on div "My Team" at bounding box center [55, 98] width 48 height 18
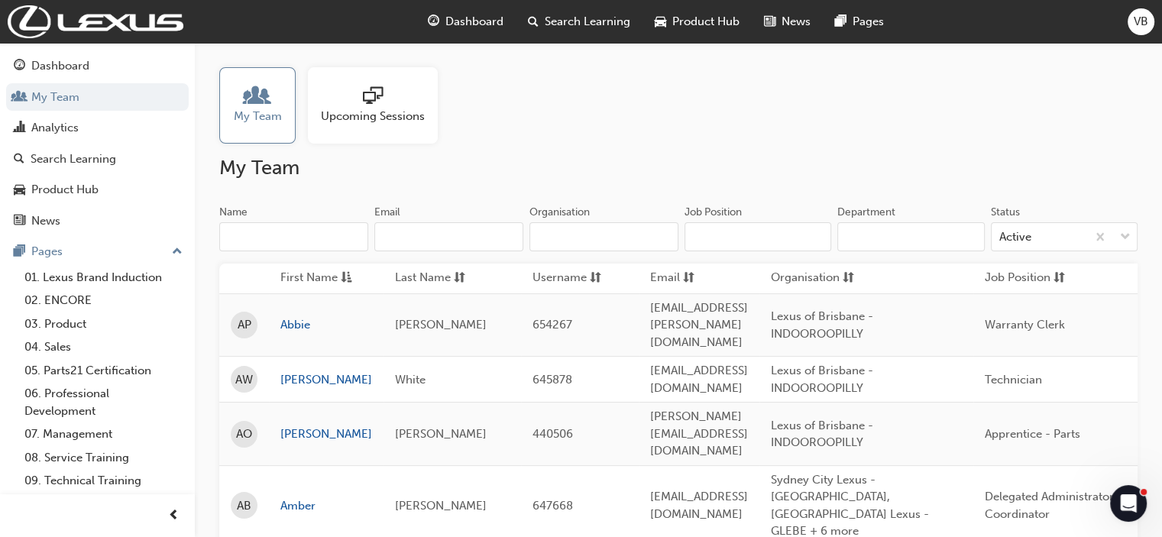
click at [381, 103] on span "sessionType_ONLINE_URL-icon" at bounding box center [373, 96] width 20 height 21
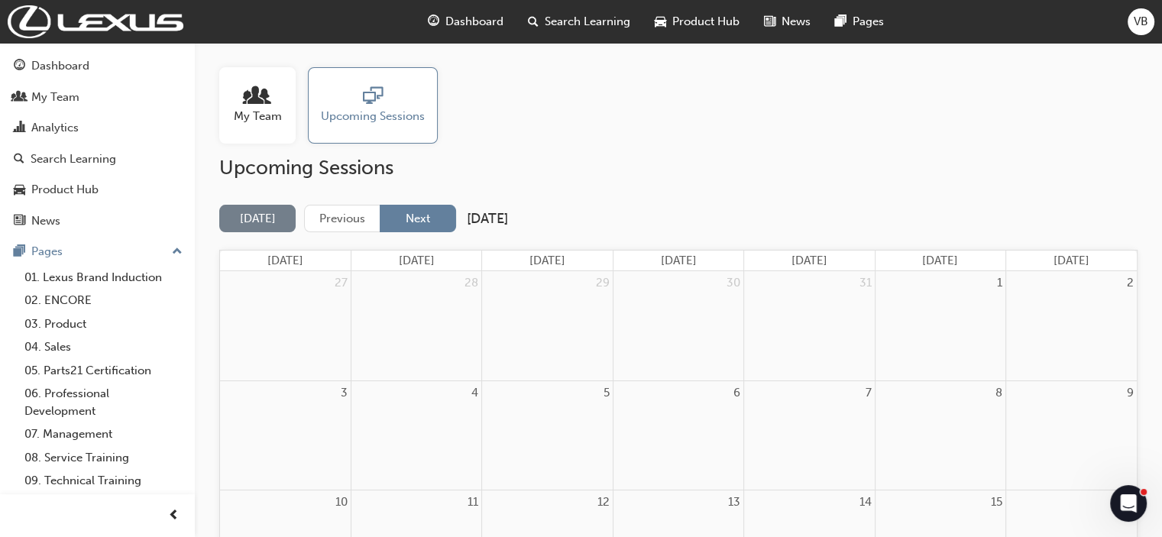
click at [415, 218] on button "Next" at bounding box center [418, 219] width 76 height 28
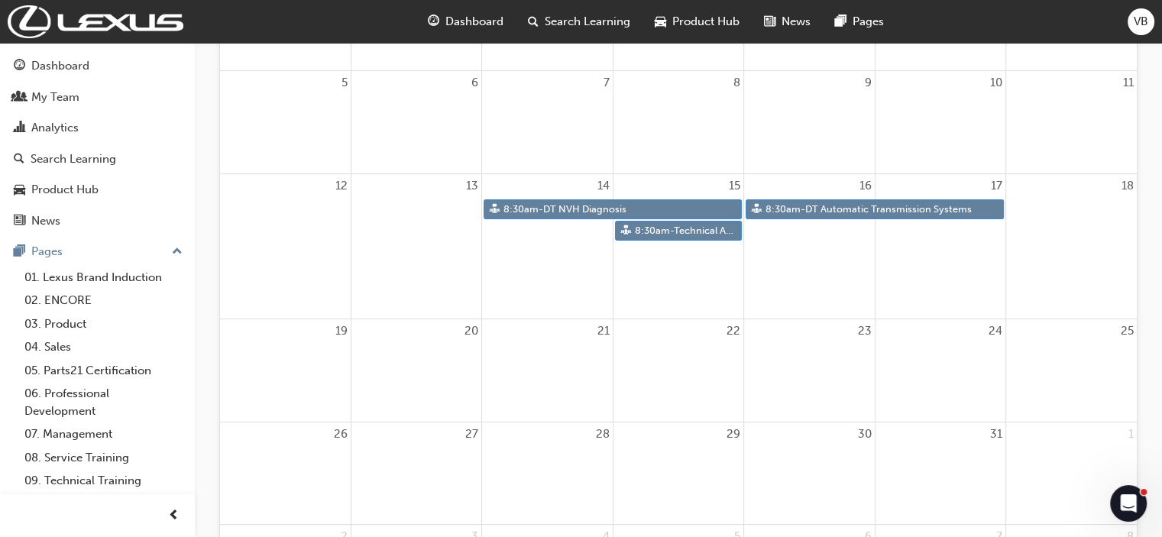
scroll to position [306, 0]
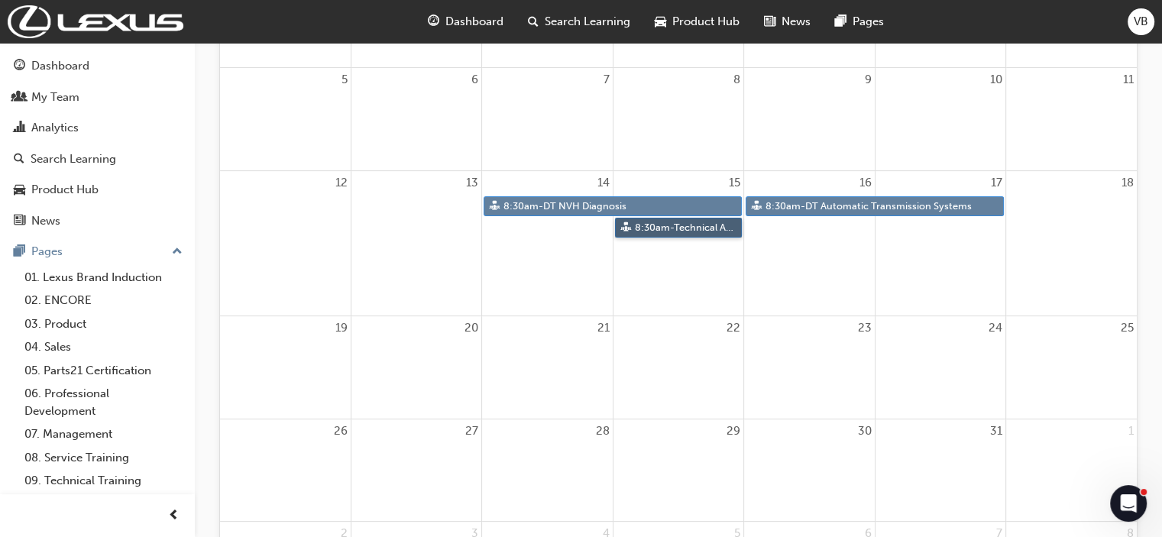
click at [682, 229] on link "8:30am - Technical Advisor Training" at bounding box center [678, 228] width 127 height 21
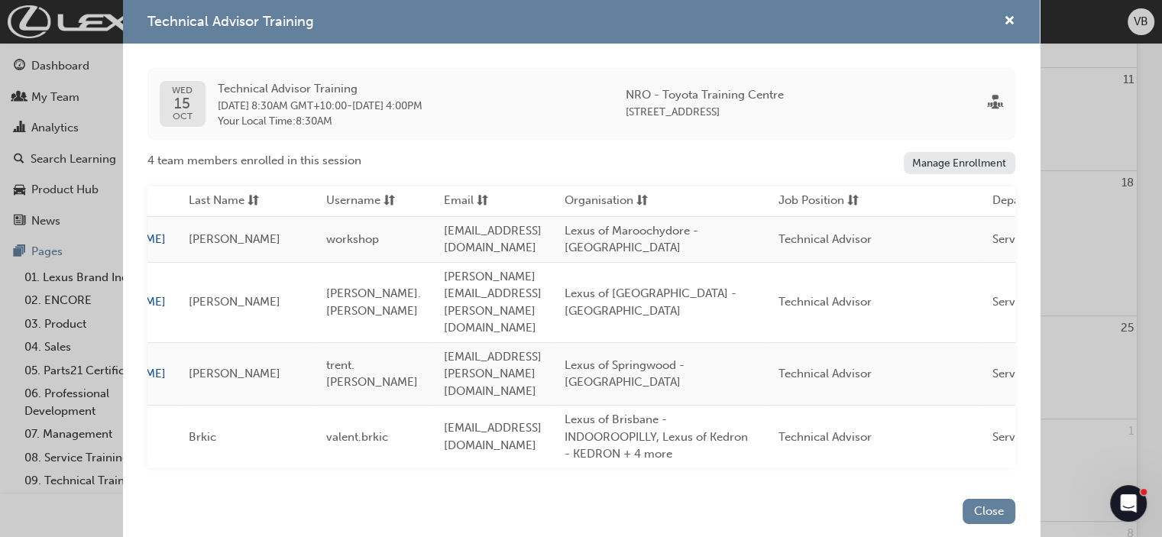
scroll to position [0, 0]
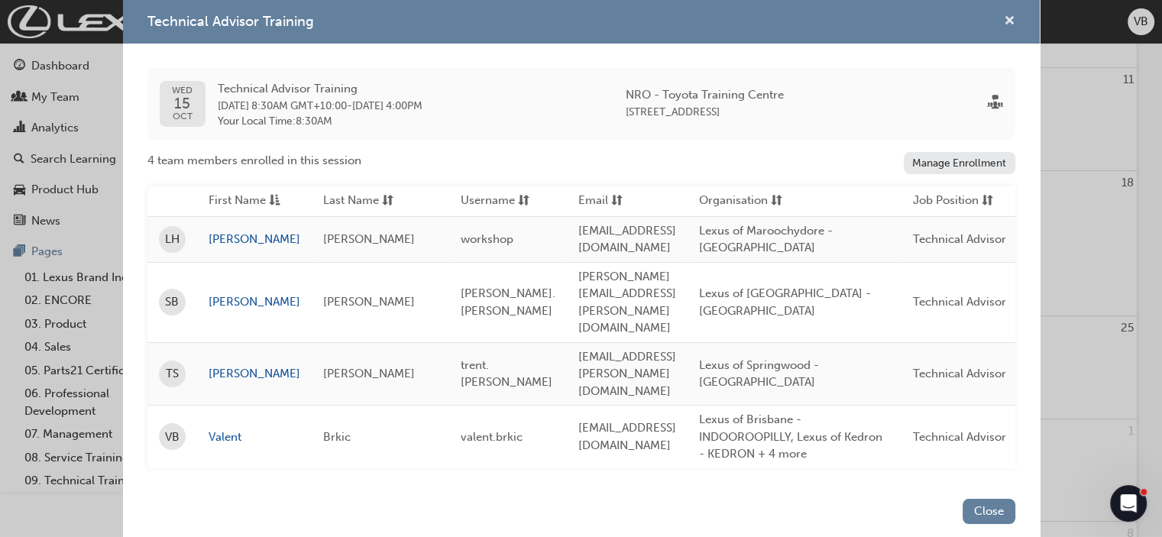
click at [1010, 29] on span "cross-icon" at bounding box center [1009, 22] width 11 height 14
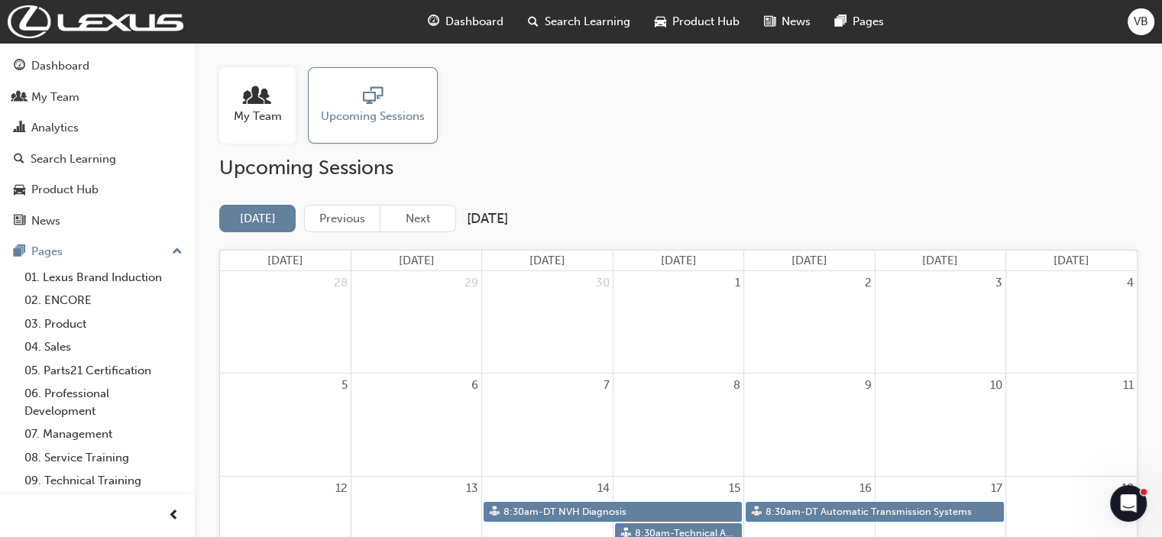
click at [553, 21] on span "Search Learning" at bounding box center [588, 22] width 86 height 18
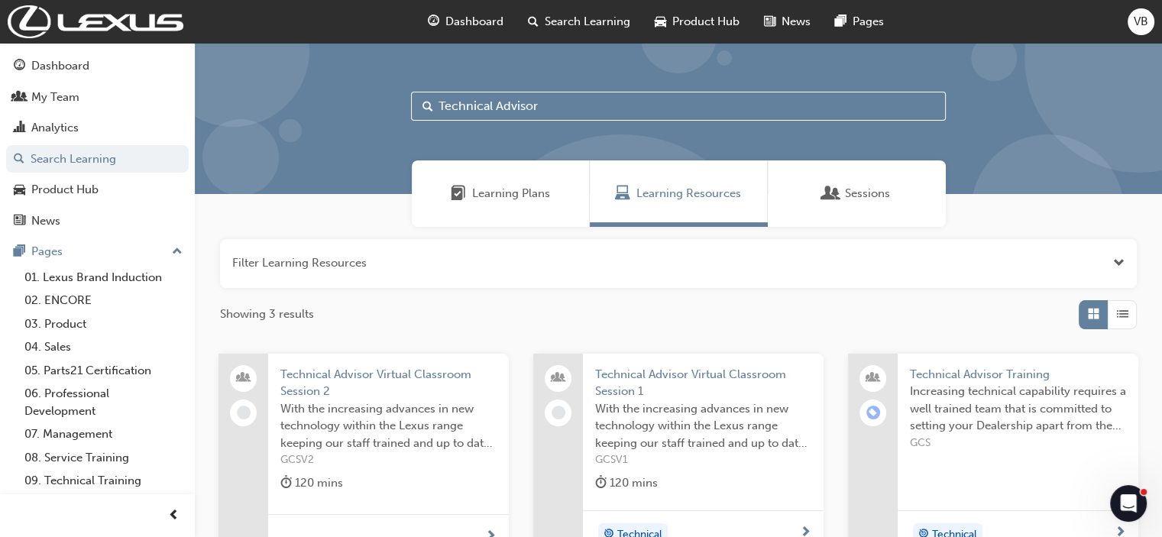
click at [990, 374] on span "Technical Advisor Training" at bounding box center [1018, 375] width 216 height 18
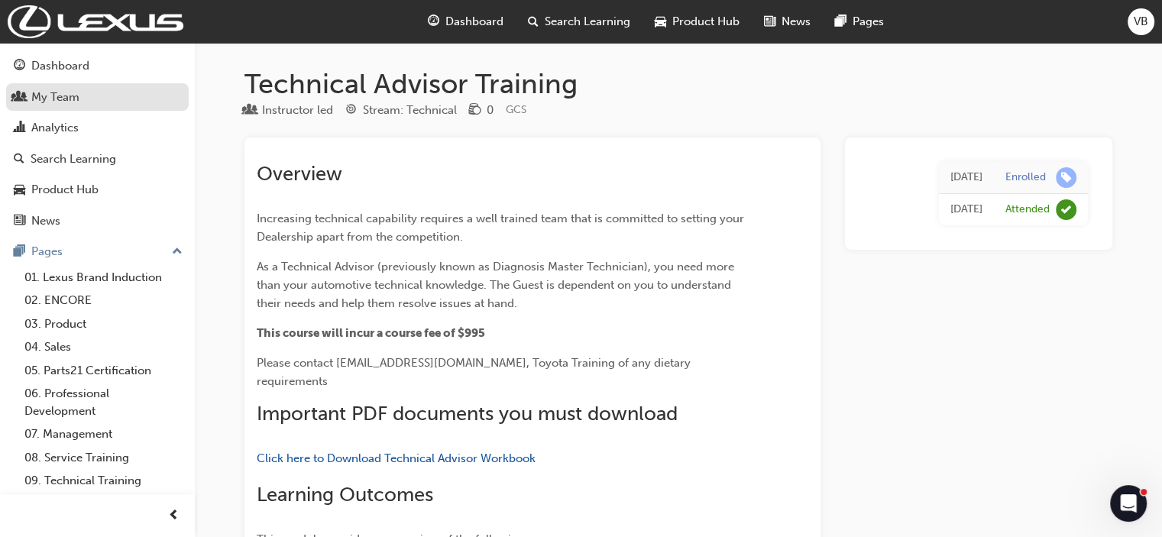
click at [51, 99] on div "My Team" at bounding box center [55, 98] width 48 height 18
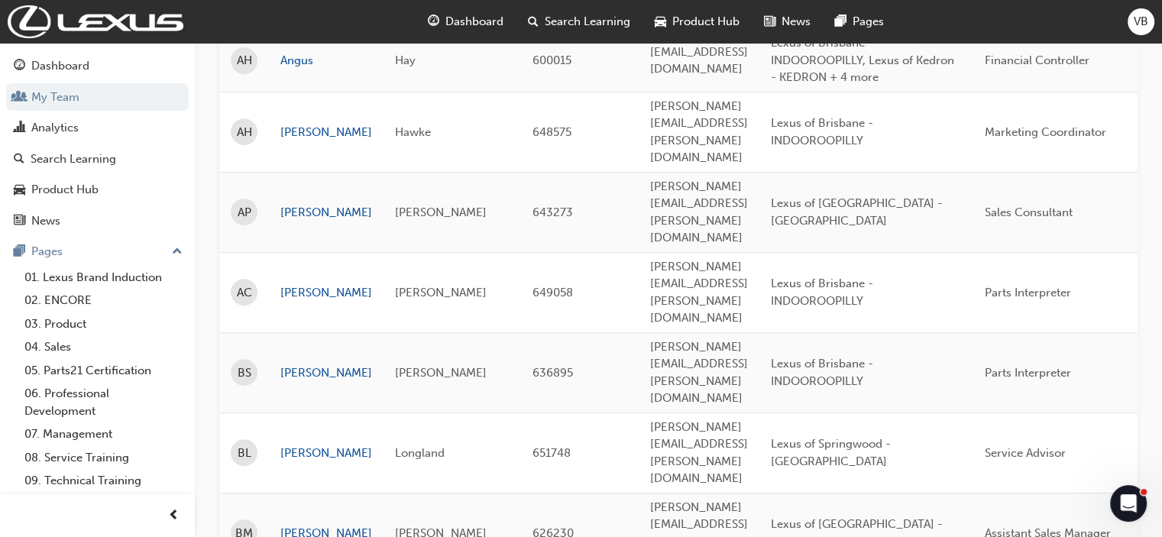
scroll to position [2329, 0]
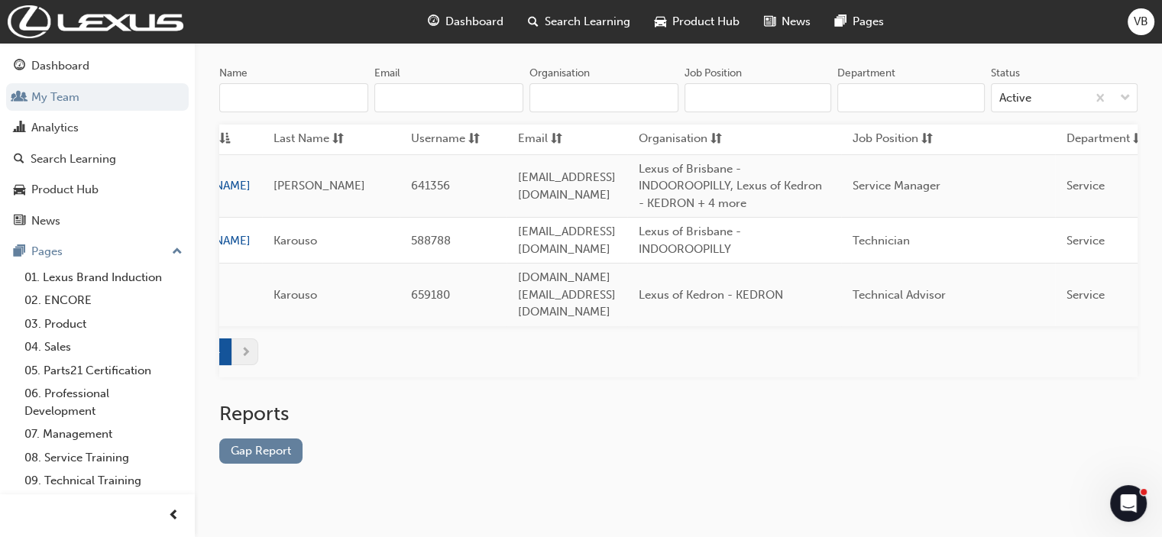
scroll to position [0, 0]
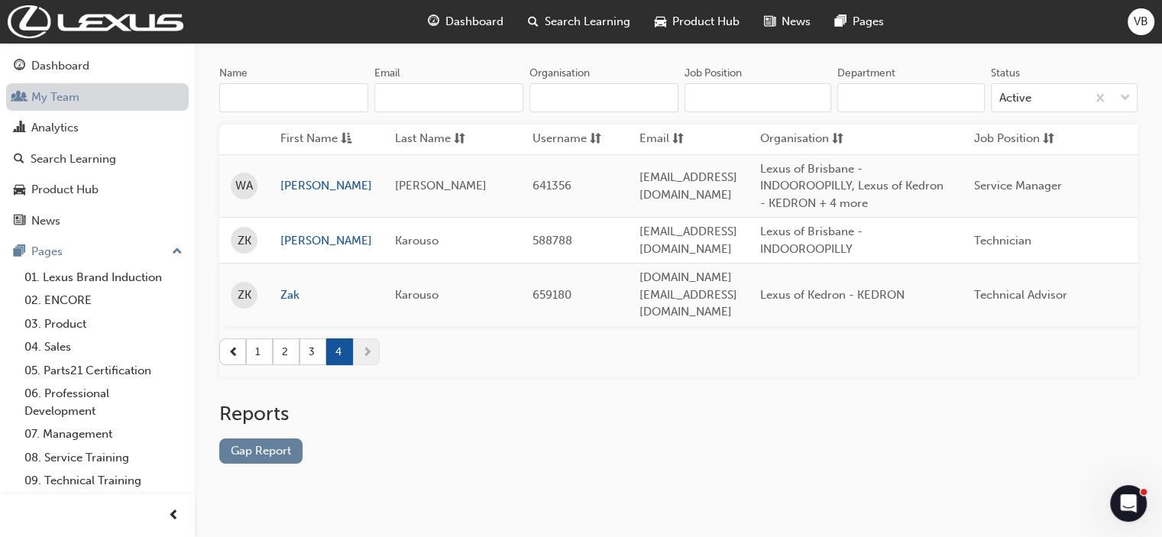
click at [59, 97] on link "My Team" at bounding box center [97, 97] width 183 height 28
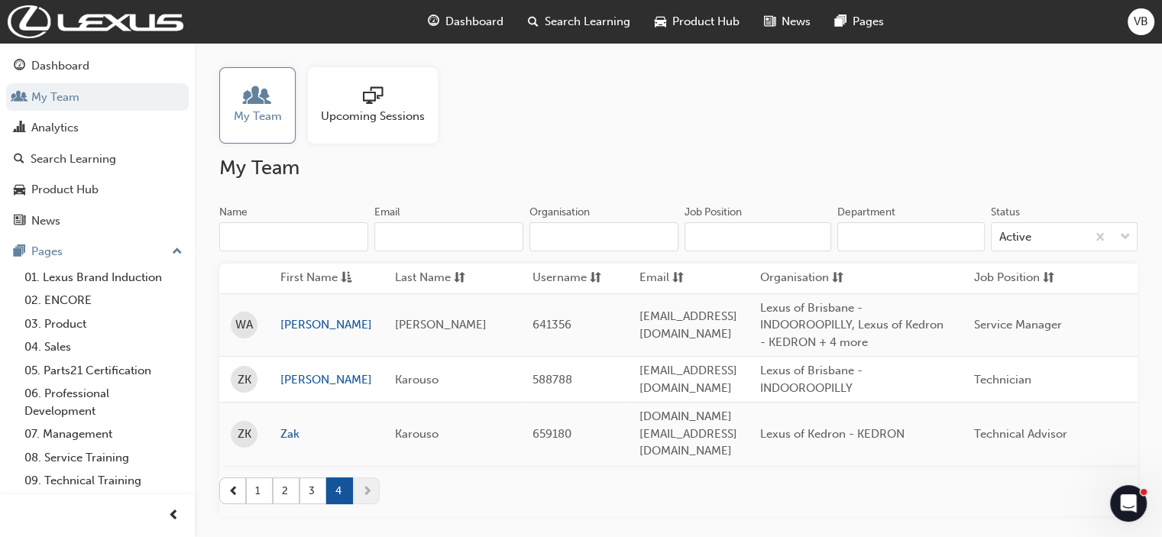
click at [370, 115] on span "Upcoming Sessions" at bounding box center [373, 117] width 104 height 18
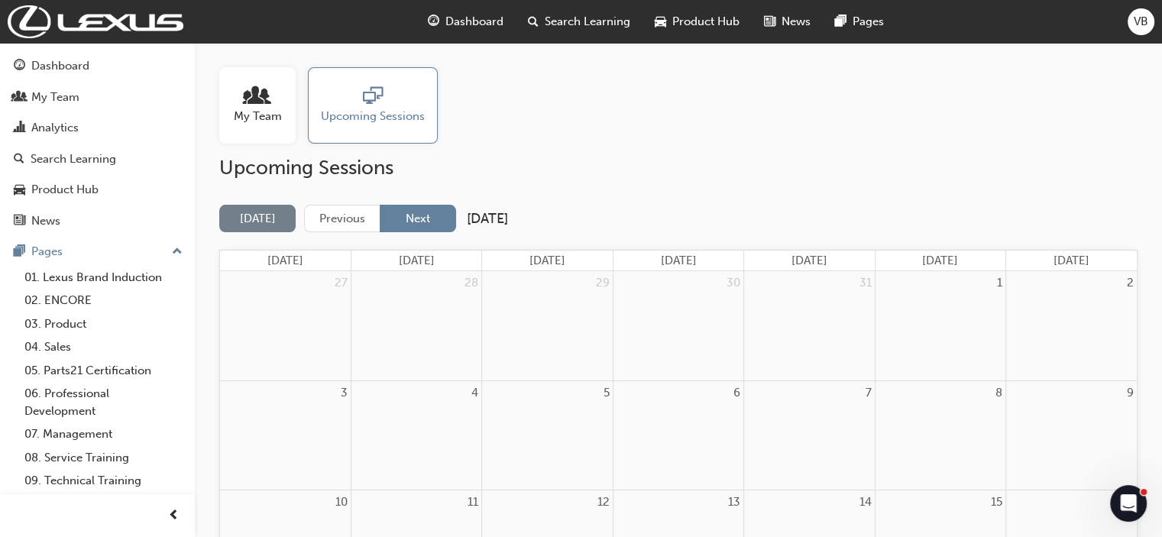
click at [424, 222] on button "Next" at bounding box center [418, 219] width 76 height 28
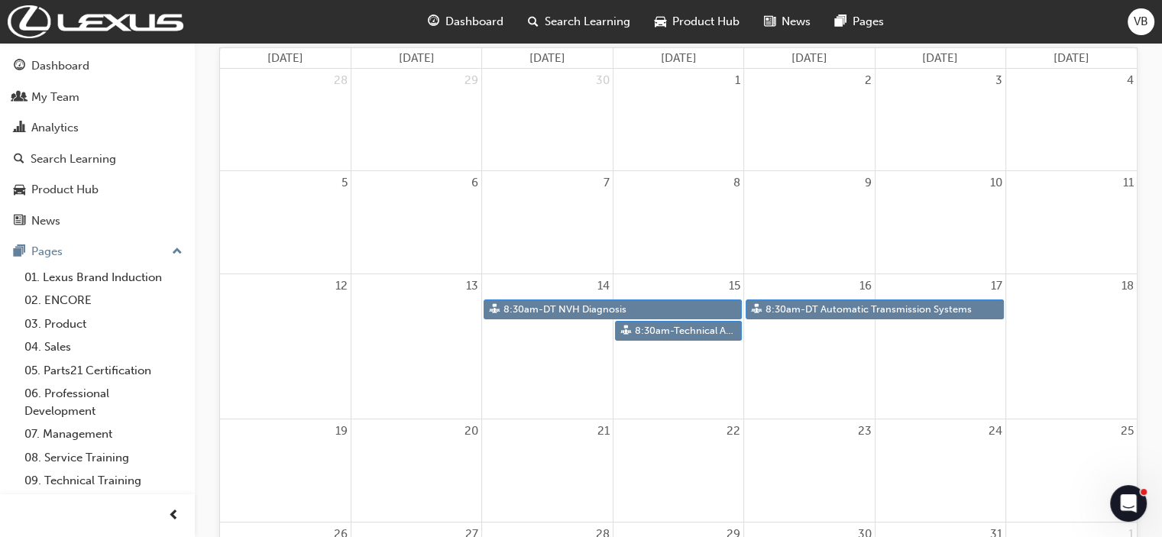
scroll to position [229, 0]
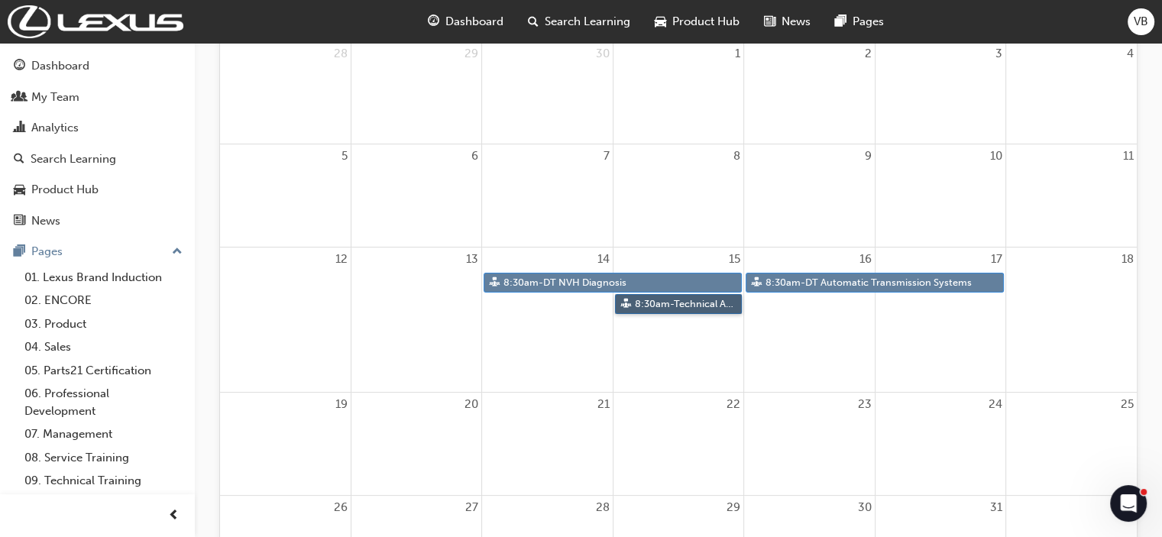
click at [633, 305] on link "8:30am - Technical Advisor Training" at bounding box center [678, 304] width 127 height 21
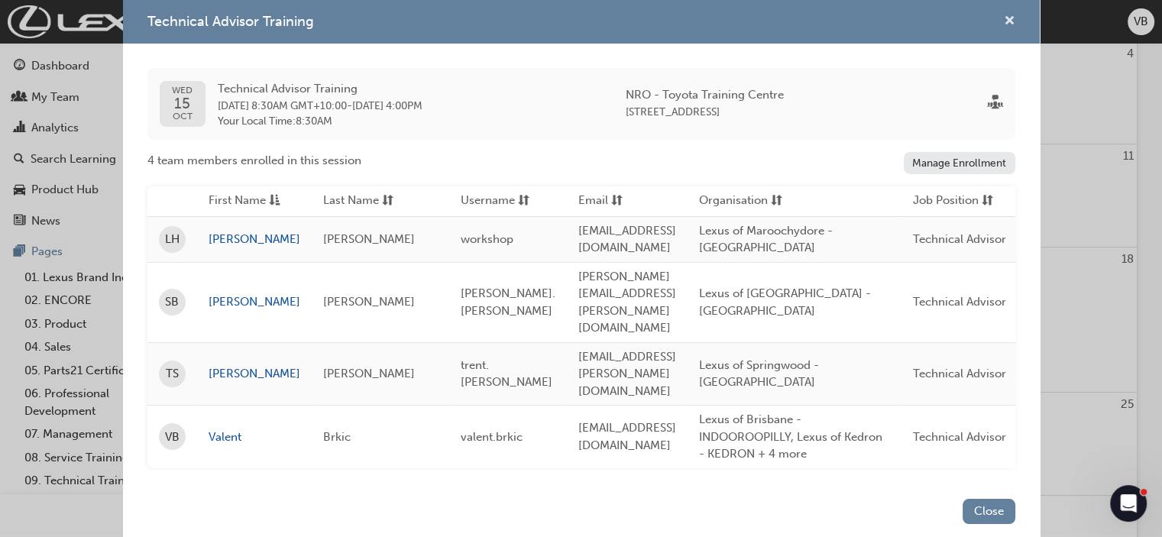
click at [1012, 29] on span "cross-icon" at bounding box center [1009, 22] width 11 height 14
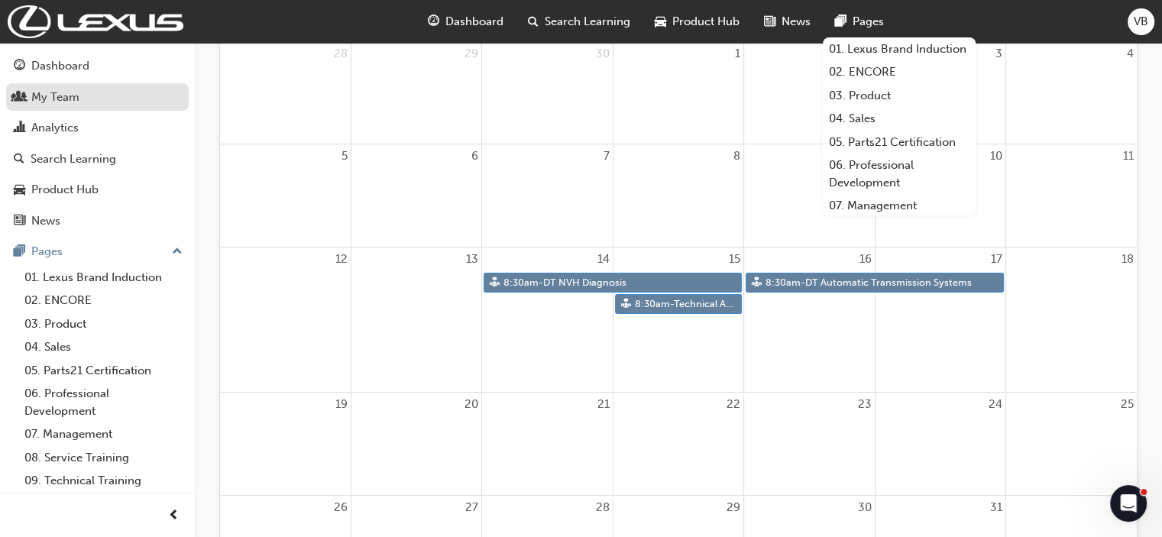
click at [34, 96] on div "My Team" at bounding box center [55, 98] width 48 height 18
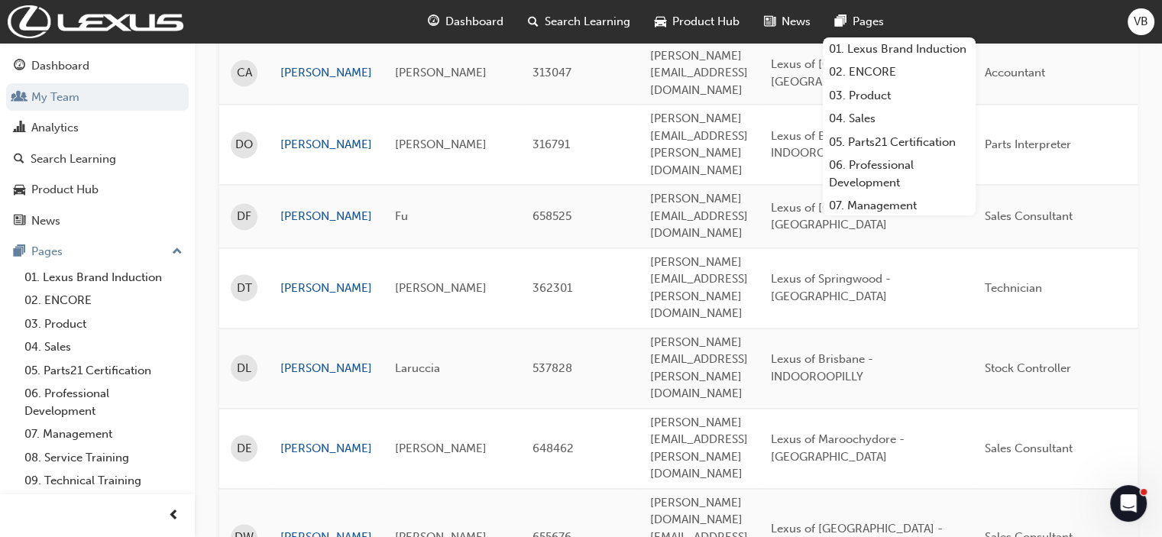
scroll to position [2329, 0]
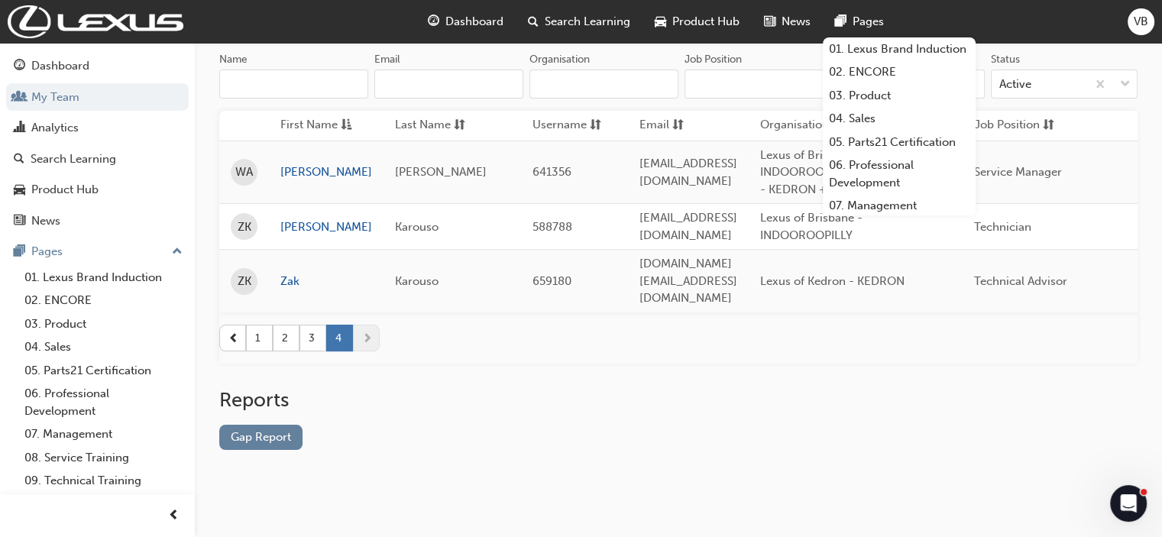
scroll to position [139, 0]
